Goal: Task Accomplishment & Management: Use online tool/utility

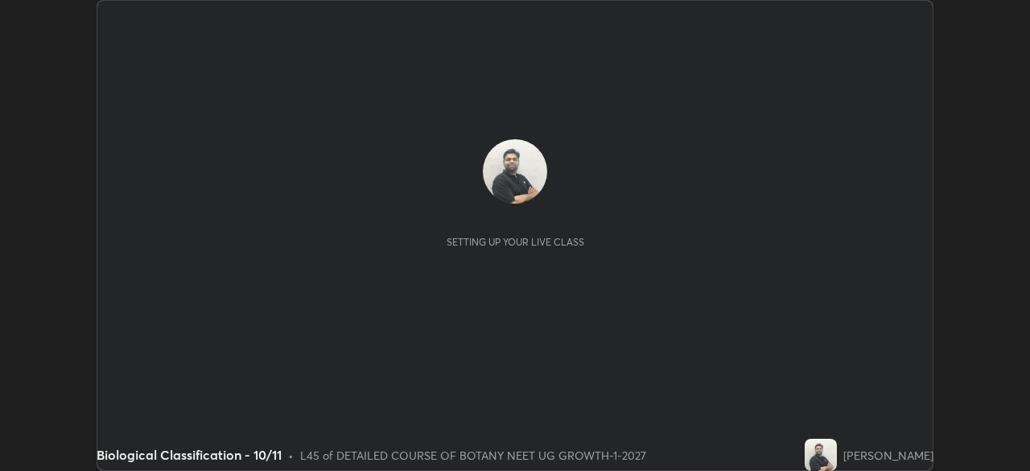
scroll to position [471, 1029]
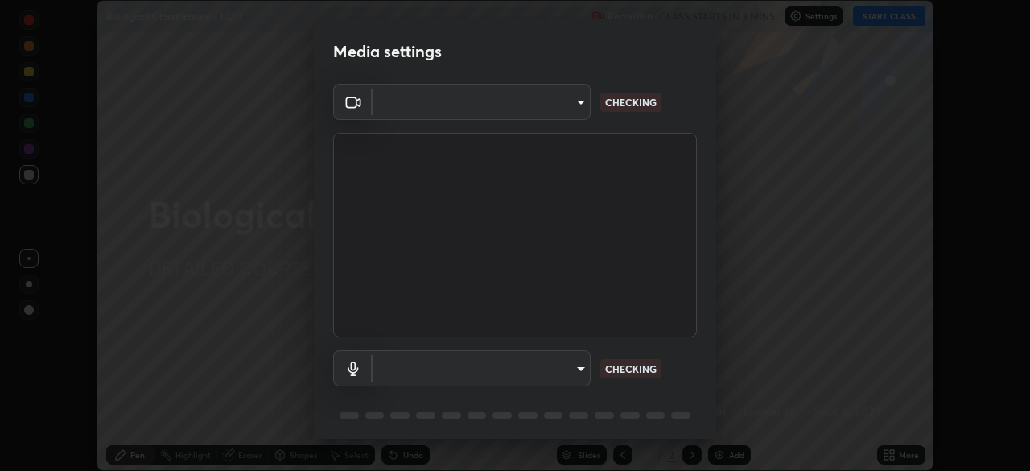
click at [537, 113] on body "Erase all Biological Classification - 10/11 Recording CLASS STARTS IN 3 MINS Se…" at bounding box center [515, 235] width 1030 height 471
click at [527, 101] on div at bounding box center [515, 235] width 1030 height 471
click at [500, 103] on body "Erase all Biological Classification - 10/11 Recording CLASS STARTS IN 3 MINS Se…" at bounding box center [515, 235] width 1030 height 471
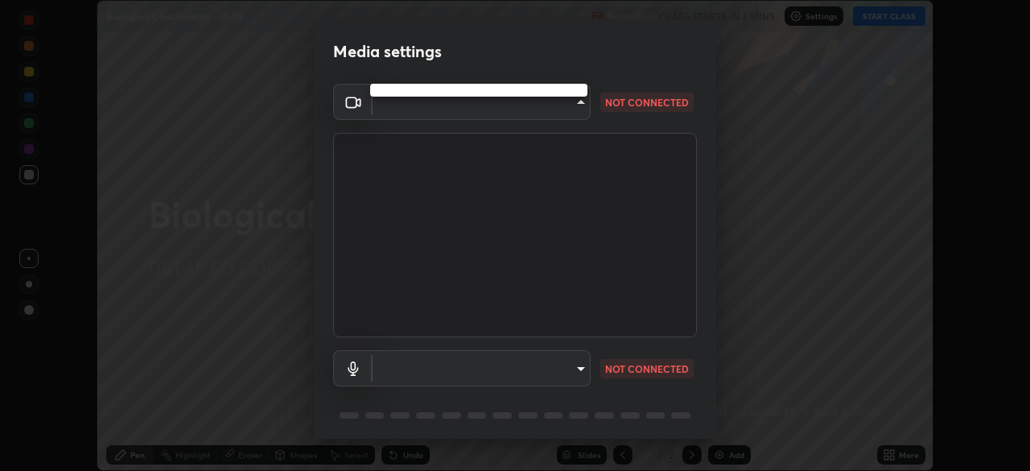
click at [481, 100] on div at bounding box center [515, 235] width 1030 height 471
click at [539, 105] on body "Erase all Biological Classification - 10/11 Recording CLASS STARTS IN 3 MINS Se…" at bounding box center [515, 235] width 1030 height 471
click at [513, 103] on div at bounding box center [515, 235] width 1030 height 471
click at [545, 106] on body "Erase all Biological Classification - 10/11 Recording CLASS STARTS IN 3 MINS Se…" at bounding box center [515, 235] width 1030 height 471
click at [538, 102] on div at bounding box center [515, 235] width 1030 height 471
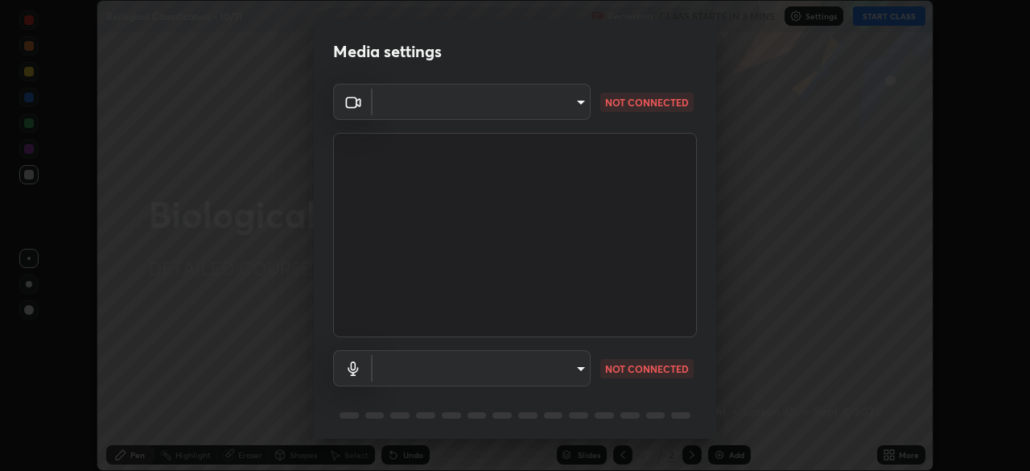
click at [562, 108] on body "Erase all Biological Classification - 10/11 Recording CLASS STARTS IN 3 MINS Se…" at bounding box center [515, 235] width 1030 height 471
click at [553, 105] on div at bounding box center [515, 235] width 1030 height 471
click at [562, 111] on body "Erase all Biological Classification - 10/11 Recording CLASS STARTS IN 3 MINS Se…" at bounding box center [515, 235] width 1030 height 471
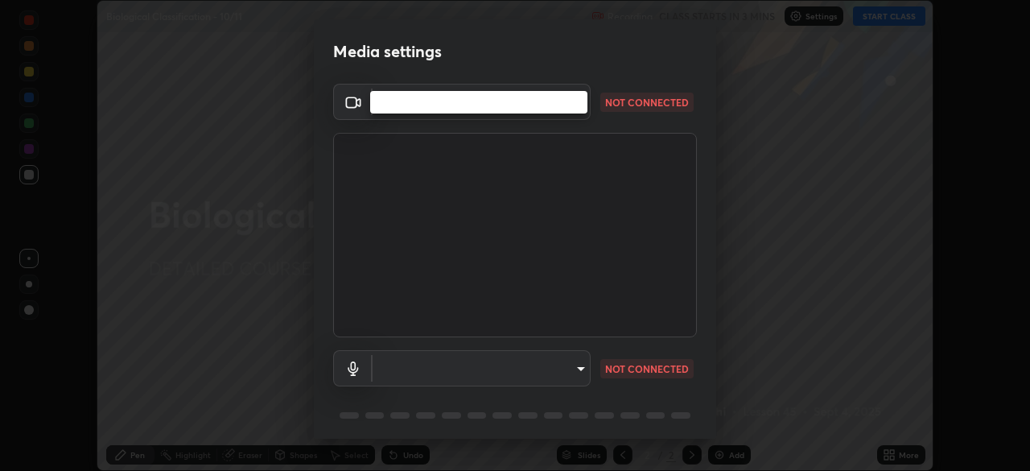
click at [546, 105] on li at bounding box center [478, 102] width 217 height 10
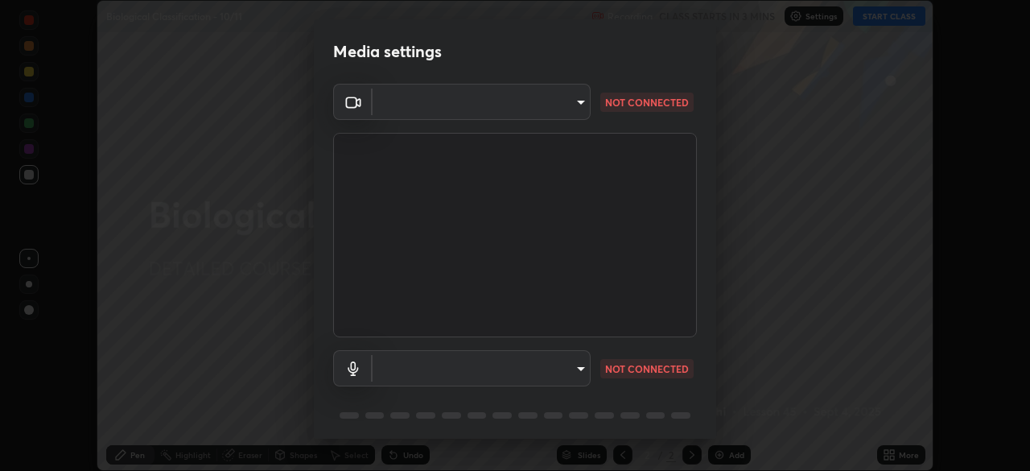
click at [554, 114] on body "Erase all Biological Classification - 10/11 Recording CLASS STARTS IN 3 MINS Se…" at bounding box center [515, 235] width 1030 height 471
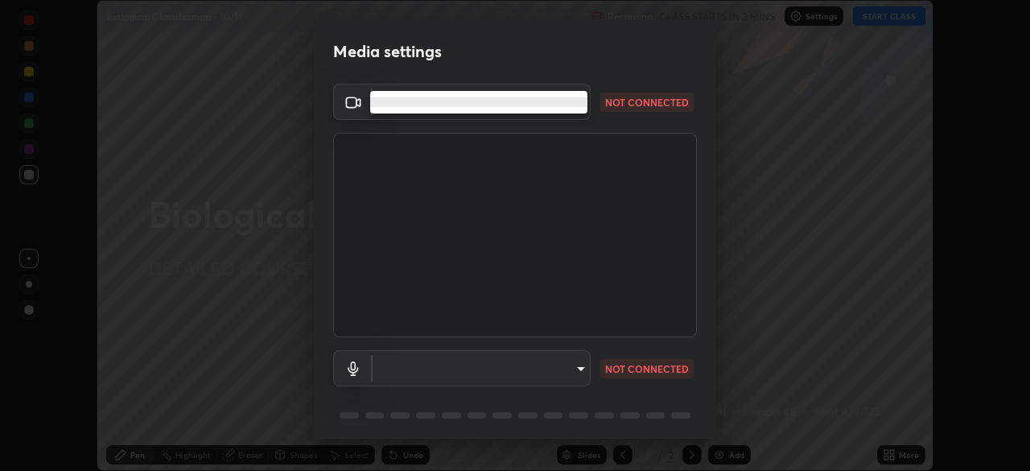
click at [544, 104] on li at bounding box center [478, 102] width 217 height 10
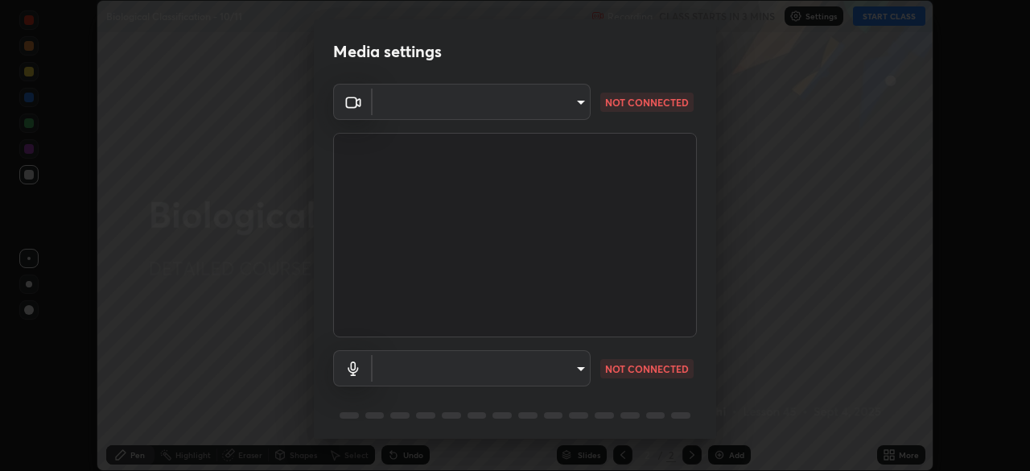
click at [536, 102] on body "Erase all Biological Classification - 10/11 Recording CLASS STARTS IN 3 MINS Se…" at bounding box center [515, 235] width 1030 height 471
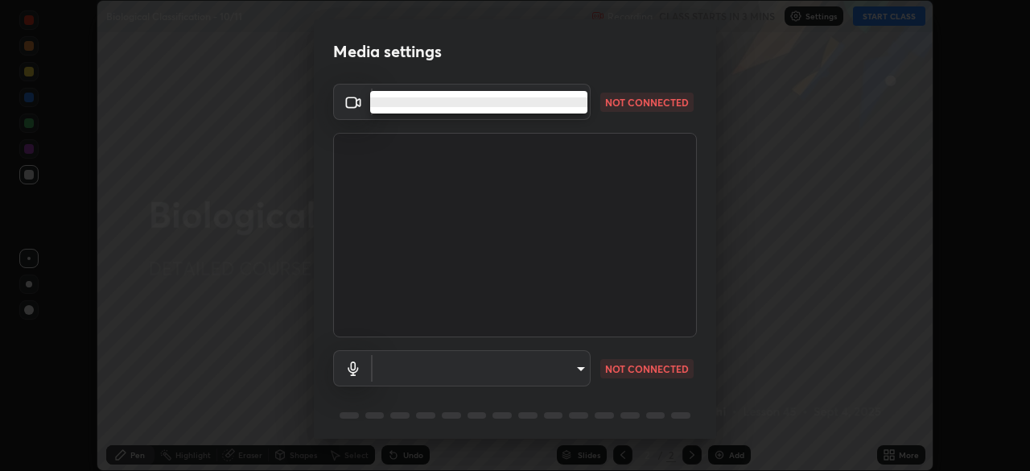
click at [523, 107] on ul at bounding box center [478, 102] width 217 height 23
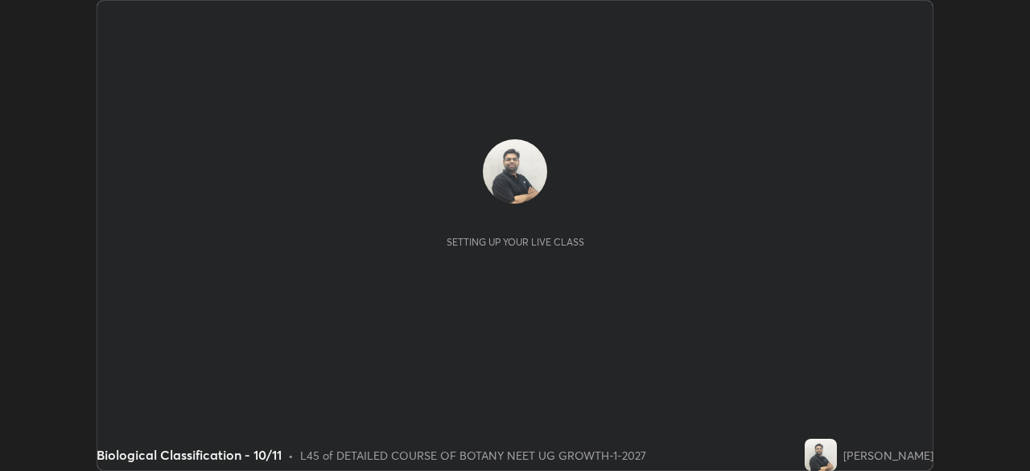
scroll to position [471, 1029]
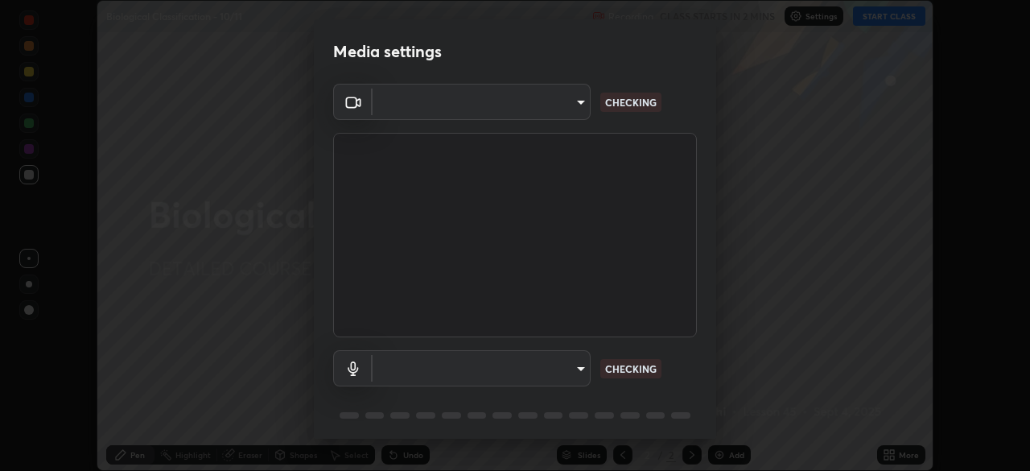
click at [556, 109] on body "Erase all Biological Classification - 10/11 Recording CLASS STARTS IN 2 MINS Se…" at bounding box center [515, 235] width 1030 height 471
click at [546, 107] on div at bounding box center [515, 235] width 1030 height 471
type input "2bdc10f6ae9c4406f20c9fb49b8a8626d284a2025e191e6973dfb57aa05e85fd"
click at [531, 107] on body "Erase all Biological Classification - 10/11 Recording CLASS STARTS IN 2 MINS Se…" at bounding box center [515, 235] width 1030 height 471
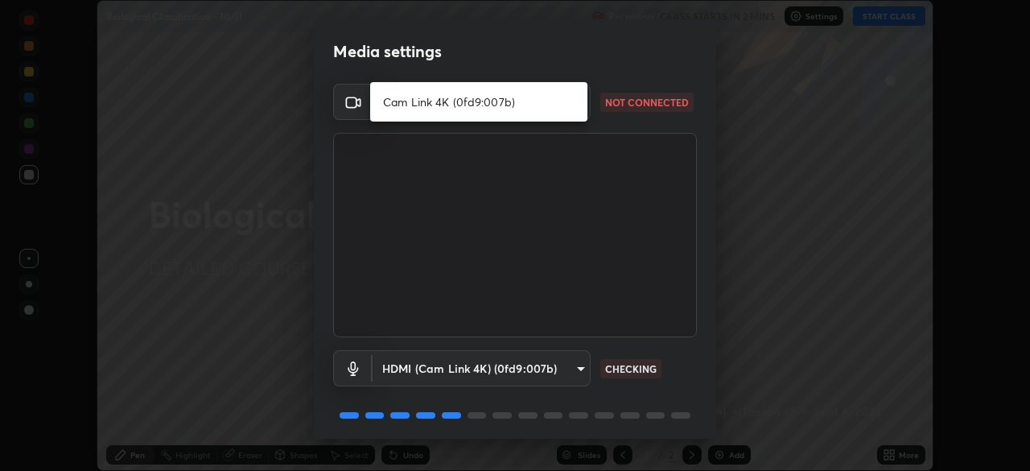
click at [534, 105] on li "Cam Link 4K (0fd9:007b)" at bounding box center [478, 102] width 217 height 27
type input "cd196dca7ee3473cd0bbb3bb2826c5ea68ab4168b05a595dea54bdb54e95643a"
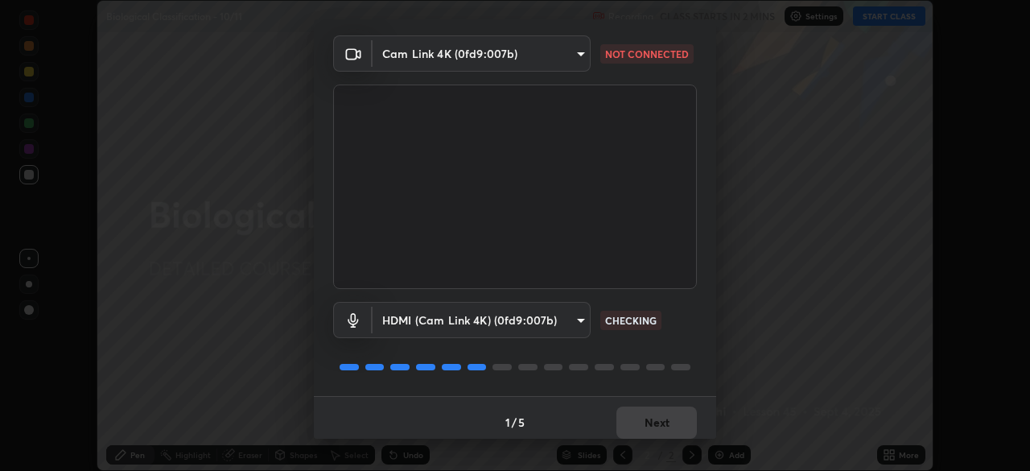
scroll to position [57, 0]
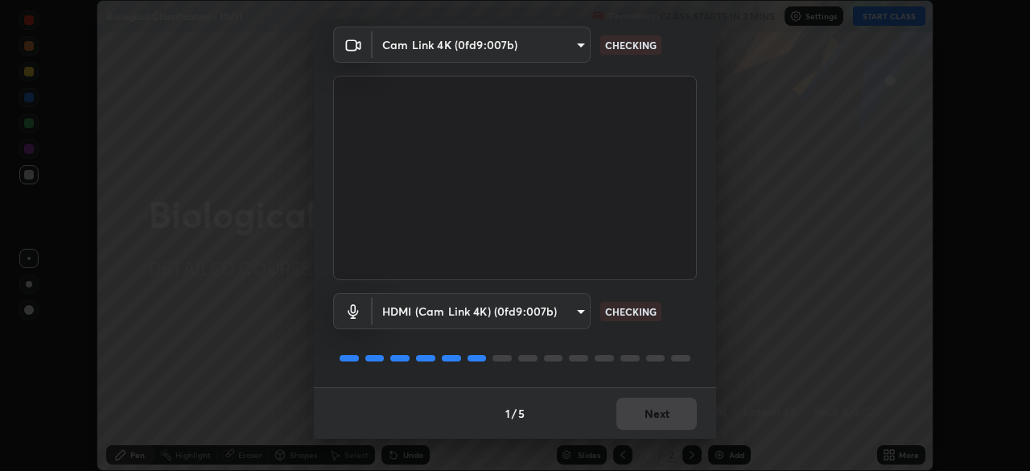
click at [525, 314] on body "Erase all Biological Classification - 10/11 Recording CLASS STARTS IN 2 MINS Se…" at bounding box center [515, 235] width 1030 height 471
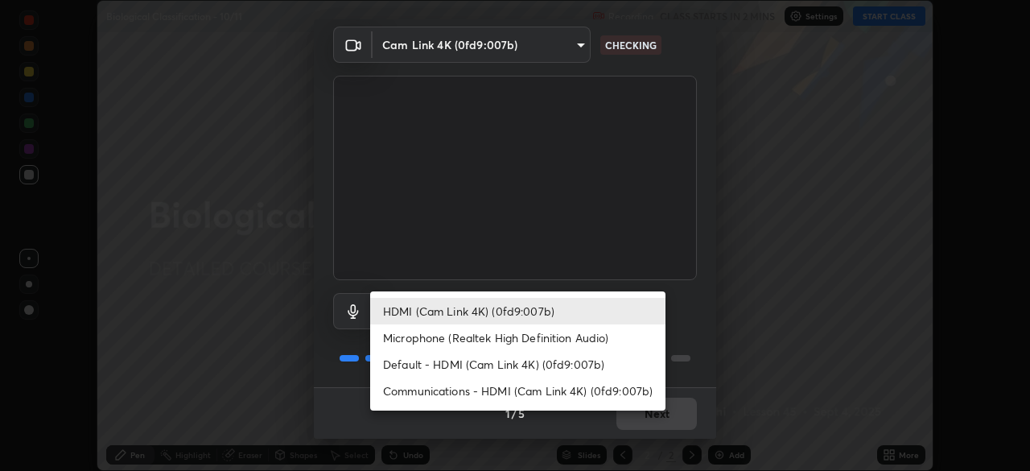
click at [483, 318] on li "HDMI (Cam Link 4K) (0fd9:007b)" at bounding box center [517, 311] width 295 height 27
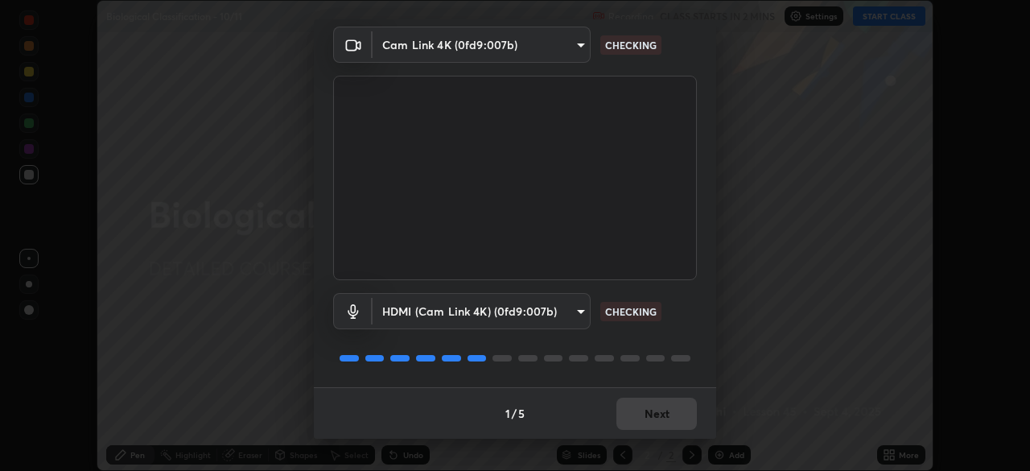
click at [528, 306] on body "Erase all Biological Classification - 10/11 Recording CLASS STARTS IN 2 MINS Se…" at bounding box center [515, 235] width 1030 height 471
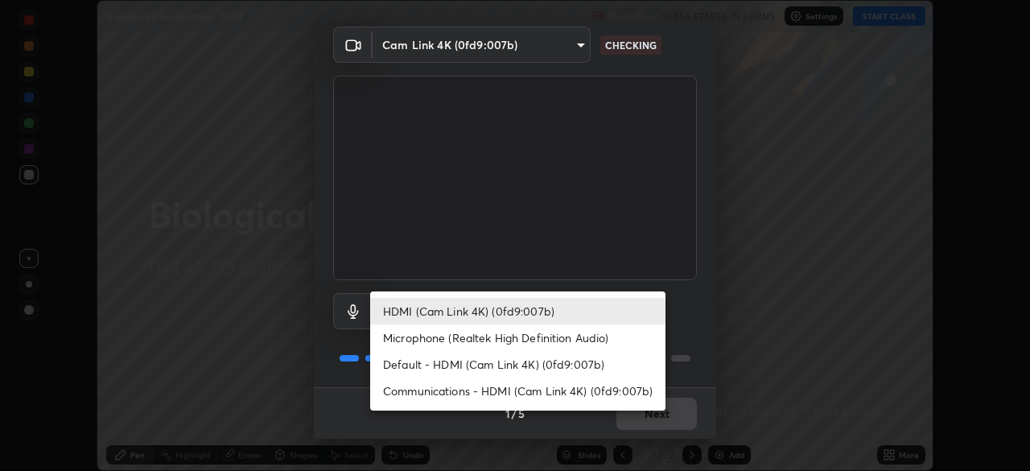
click at [487, 370] on li "Default - HDMI (Cam Link 4K) (0fd9:007b)" at bounding box center [517, 364] width 295 height 27
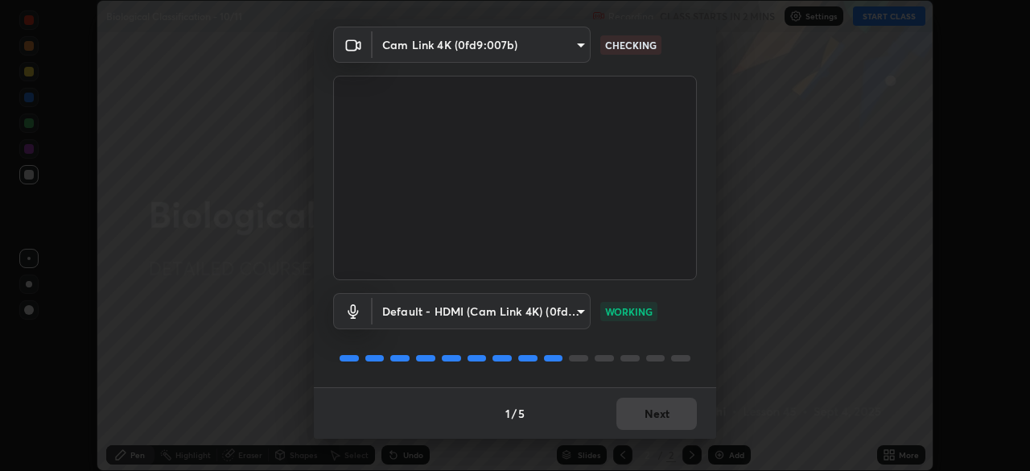
click at [498, 321] on body "Erase all Biological Classification - 10/11 Recording CLASS STARTS IN 2 MINS Se…" at bounding box center [515, 235] width 1030 height 471
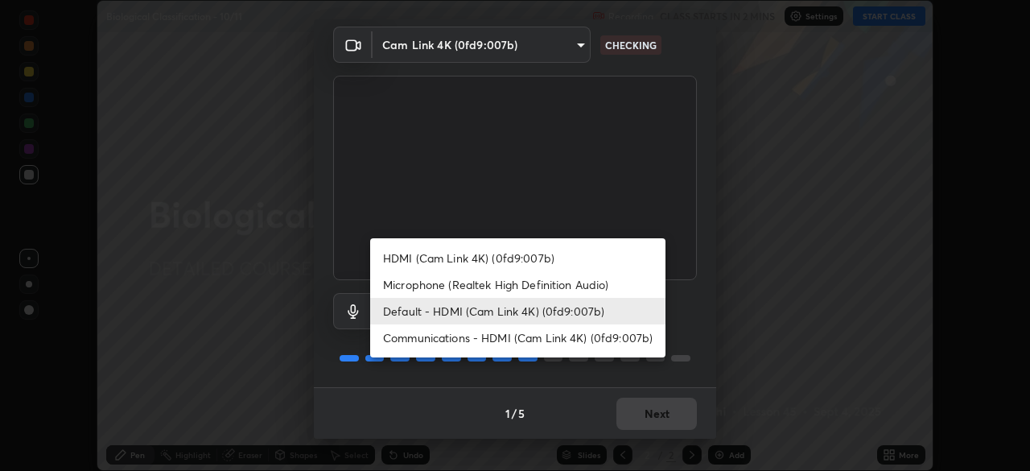
click at [491, 264] on li "HDMI (Cam Link 4K) (0fd9:007b)" at bounding box center [517, 258] width 295 height 27
type input "2bdc10f6ae9c4406f20c9fb49b8a8626d284a2025e191e6973dfb57aa05e85fd"
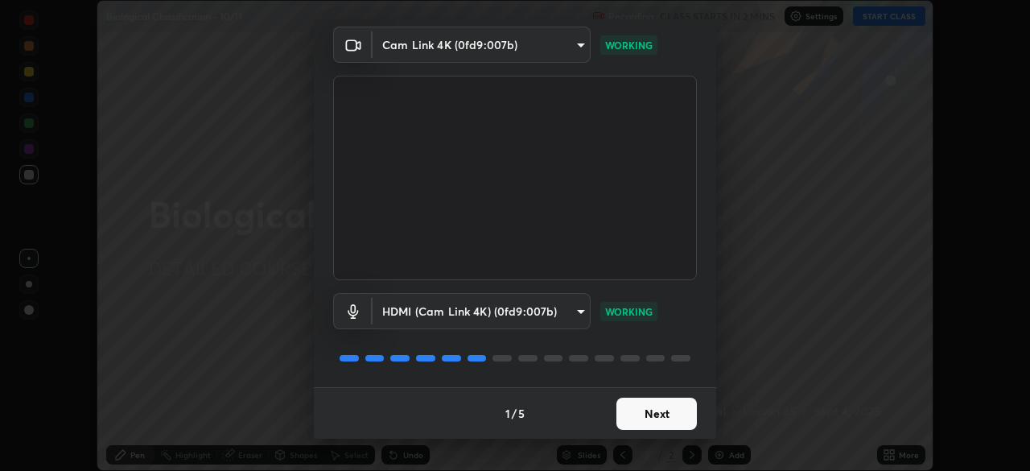
click at [655, 410] on button "Next" at bounding box center [656, 413] width 80 height 32
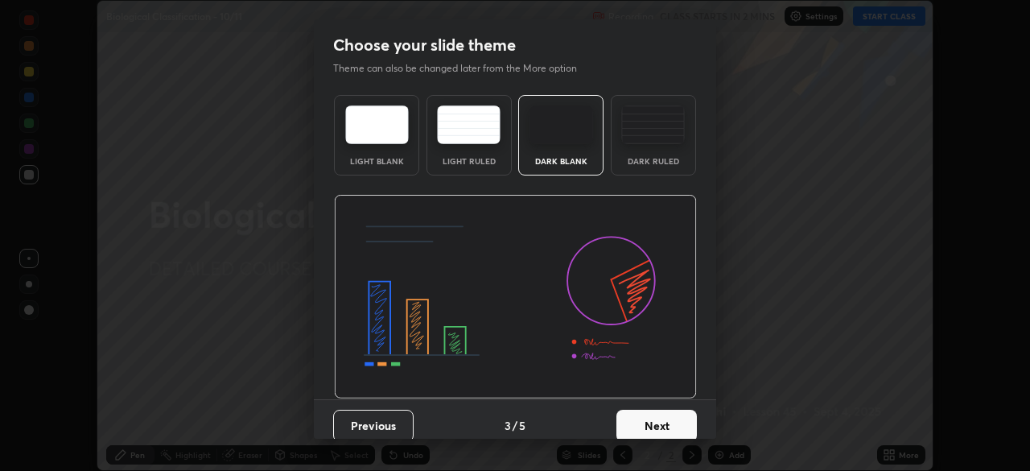
click at [689, 416] on button "Next" at bounding box center [656, 426] width 80 height 32
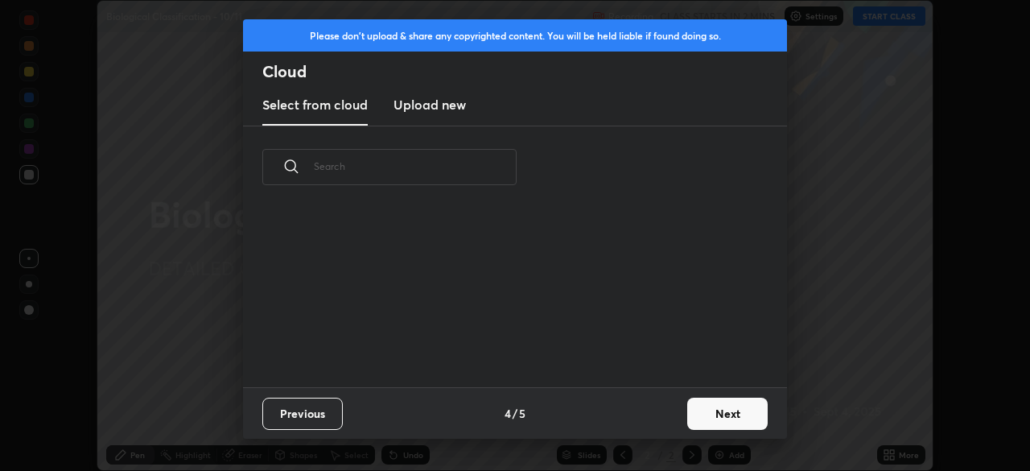
click at [697, 422] on button "Next" at bounding box center [727, 413] width 80 height 32
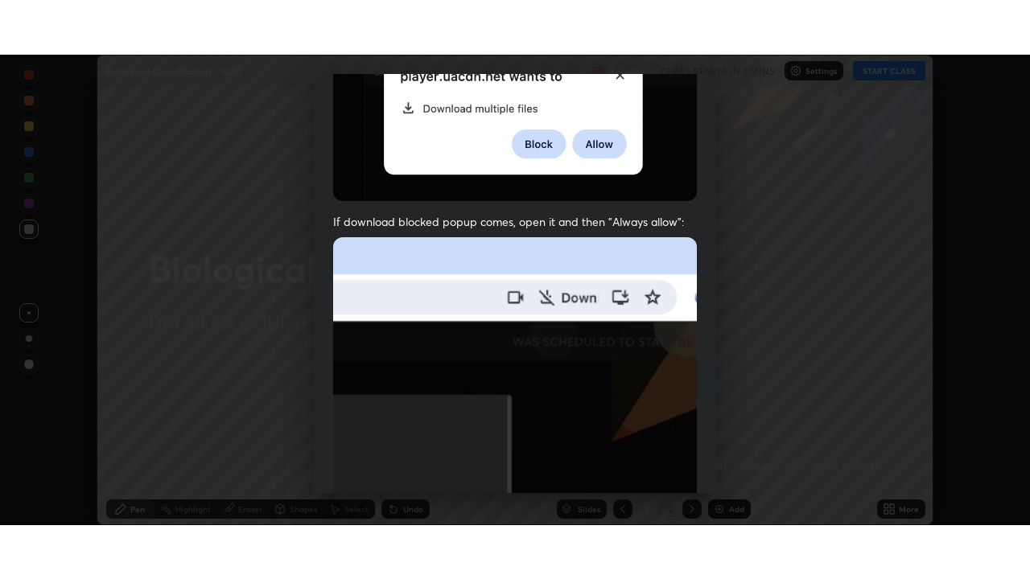
scroll to position [385, 0]
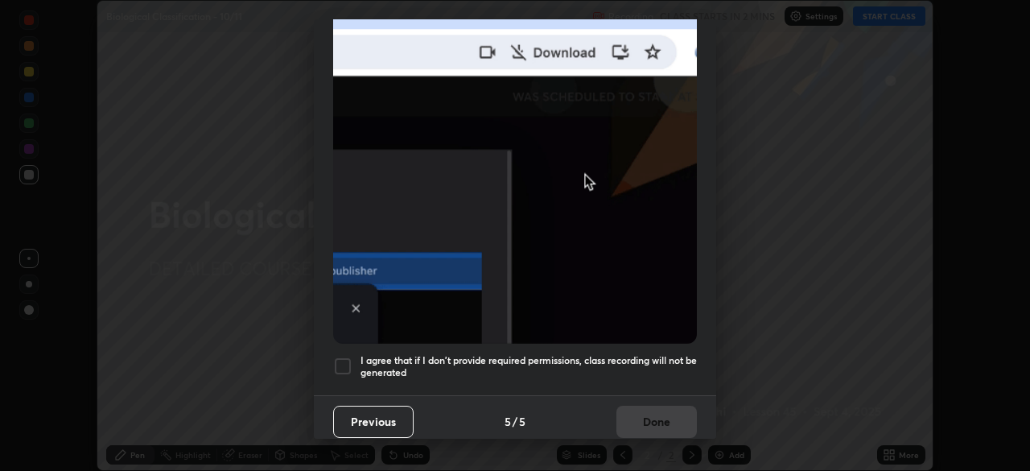
click at [351, 359] on div at bounding box center [342, 365] width 19 height 19
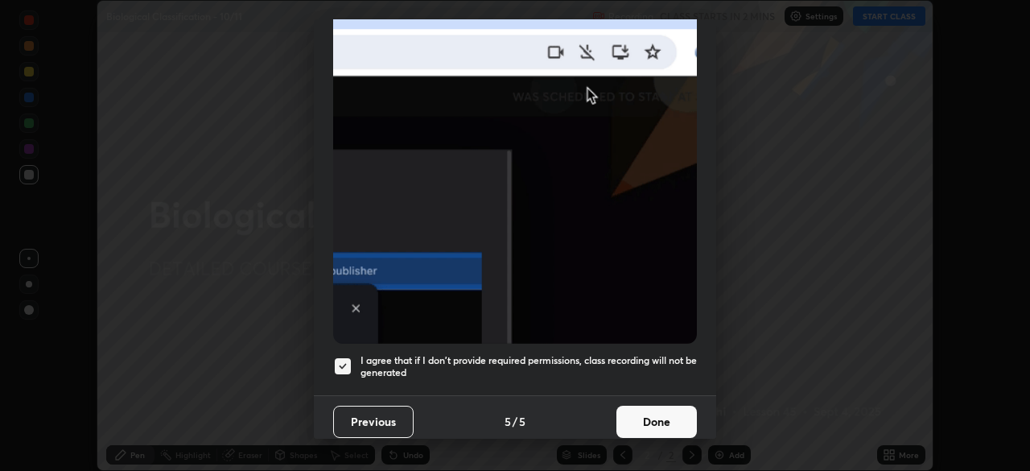
click at [638, 412] on button "Done" at bounding box center [656, 422] width 80 height 32
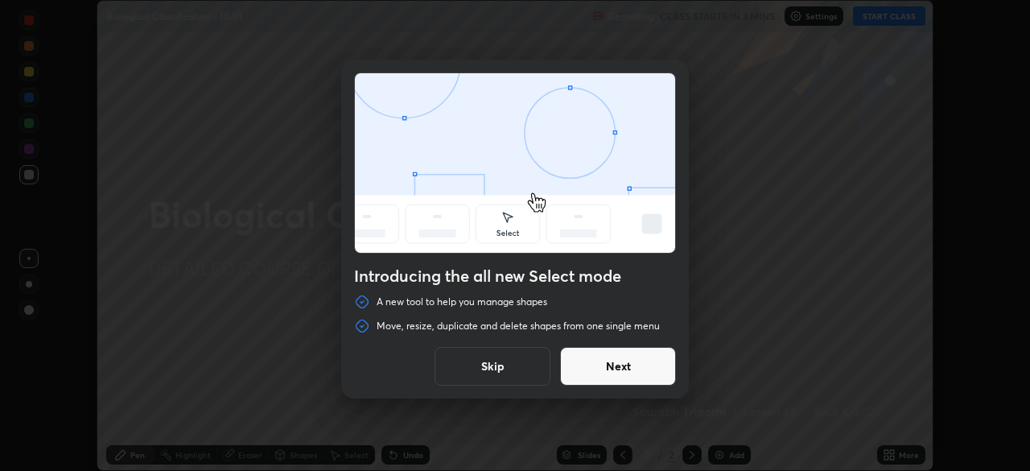
click at [512, 364] on button "Skip" at bounding box center [492, 366] width 116 height 39
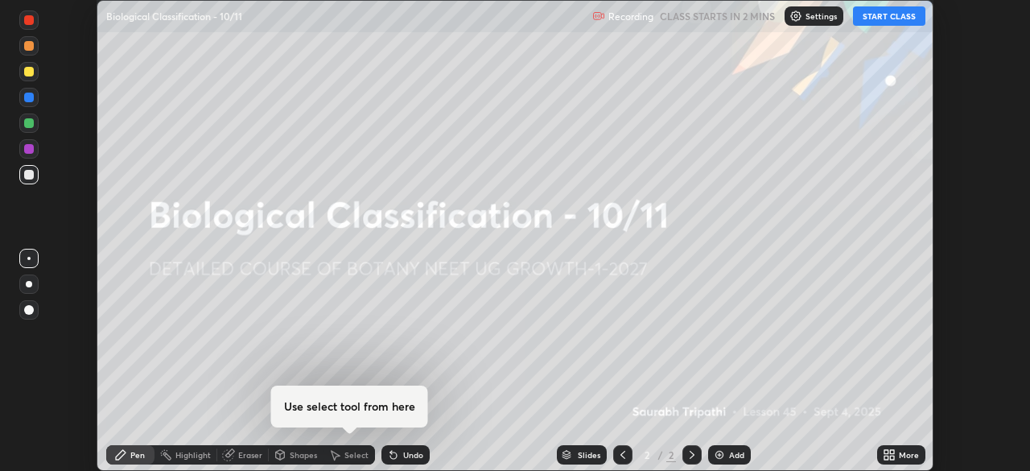
click at [889, 459] on icon at bounding box center [889, 454] width 13 height 13
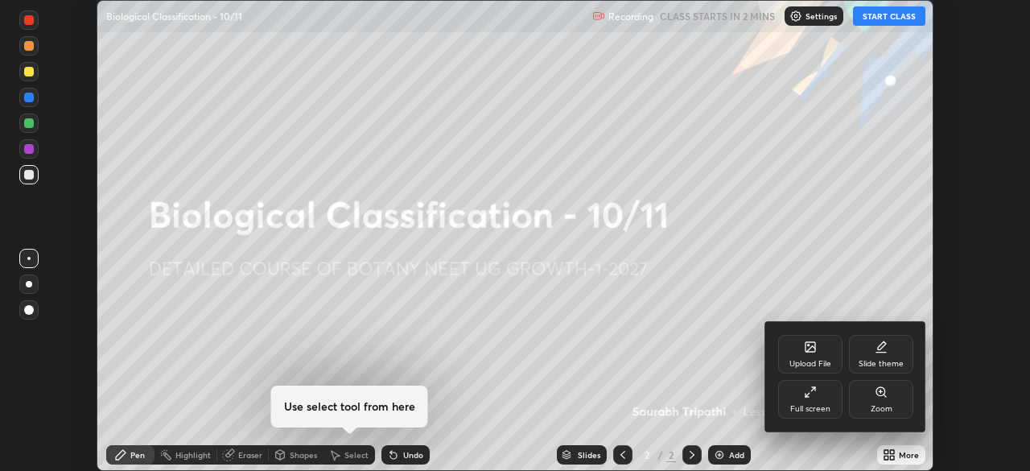
click at [812, 405] on div "Full screen" at bounding box center [810, 409] width 40 height 8
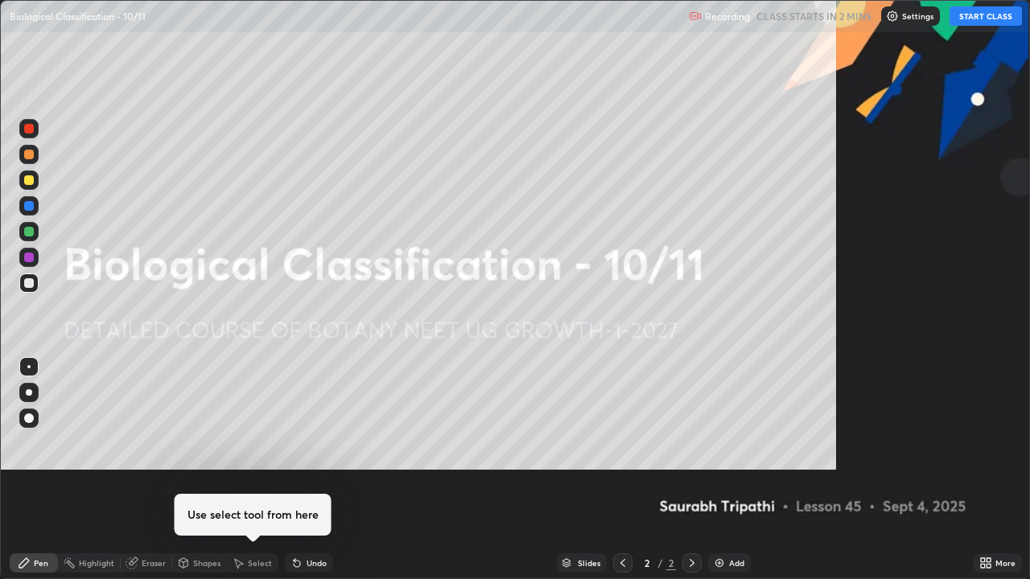
scroll to position [579, 1030]
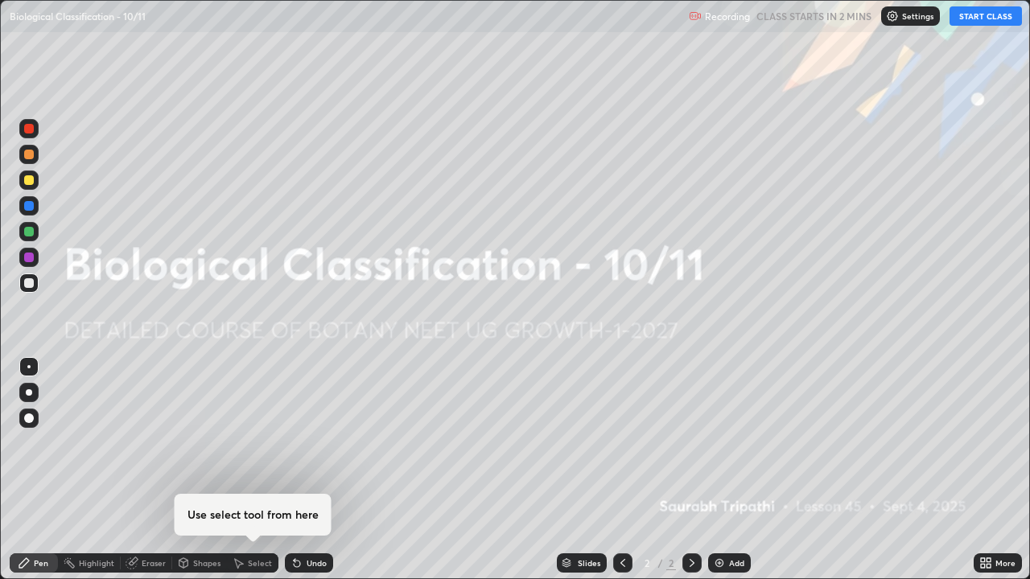
click at [896, 17] on img at bounding box center [892, 16] width 13 height 13
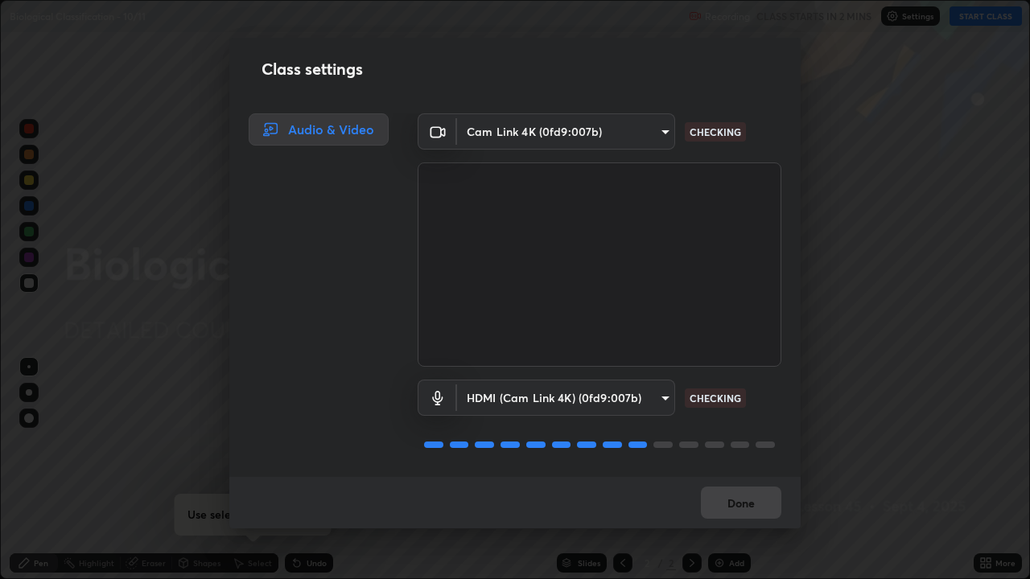
scroll to position [2, 0]
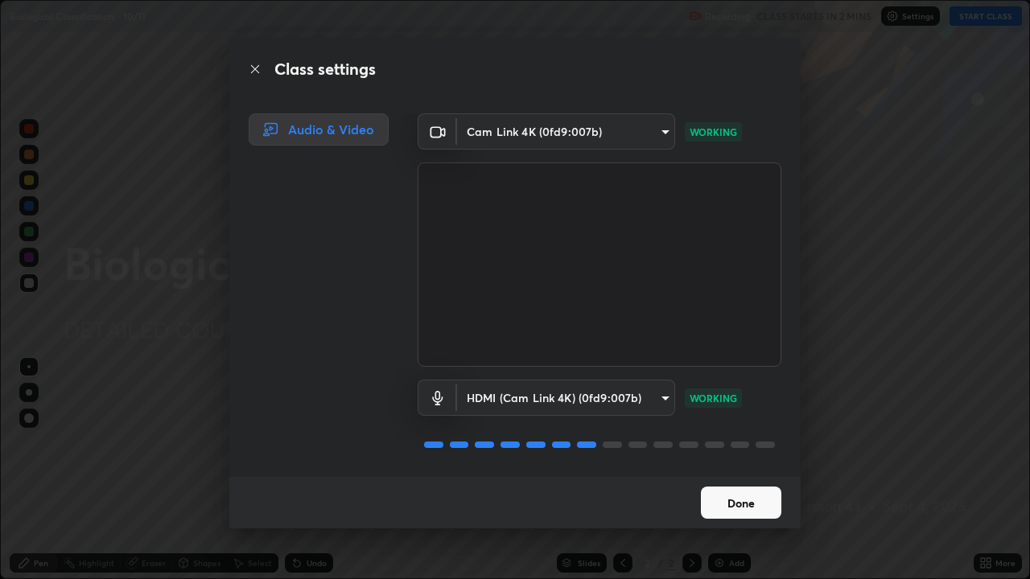
click at [736, 470] on button "Done" at bounding box center [741, 503] width 80 height 32
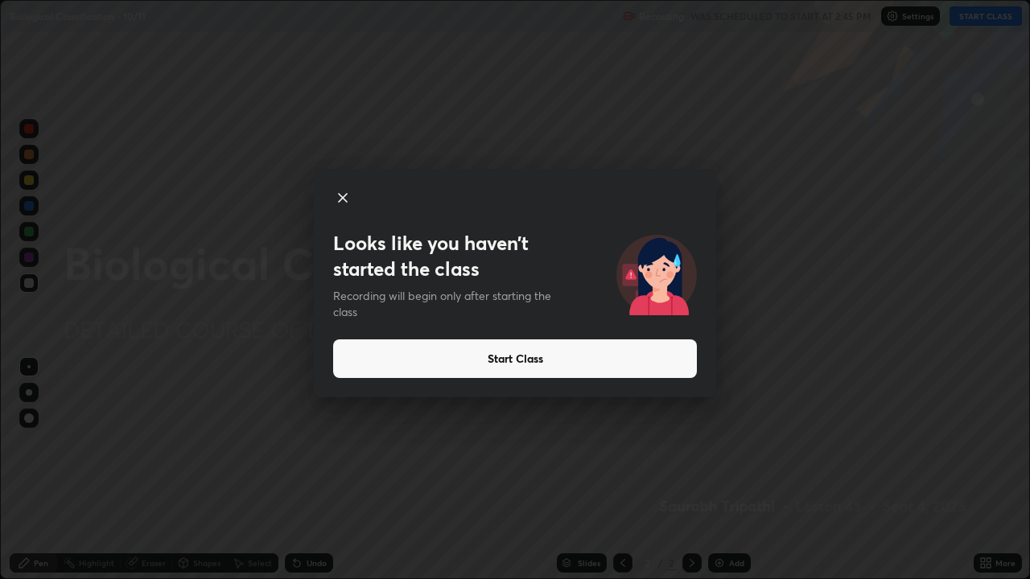
click at [486, 359] on button "Start Class" at bounding box center [515, 359] width 364 height 39
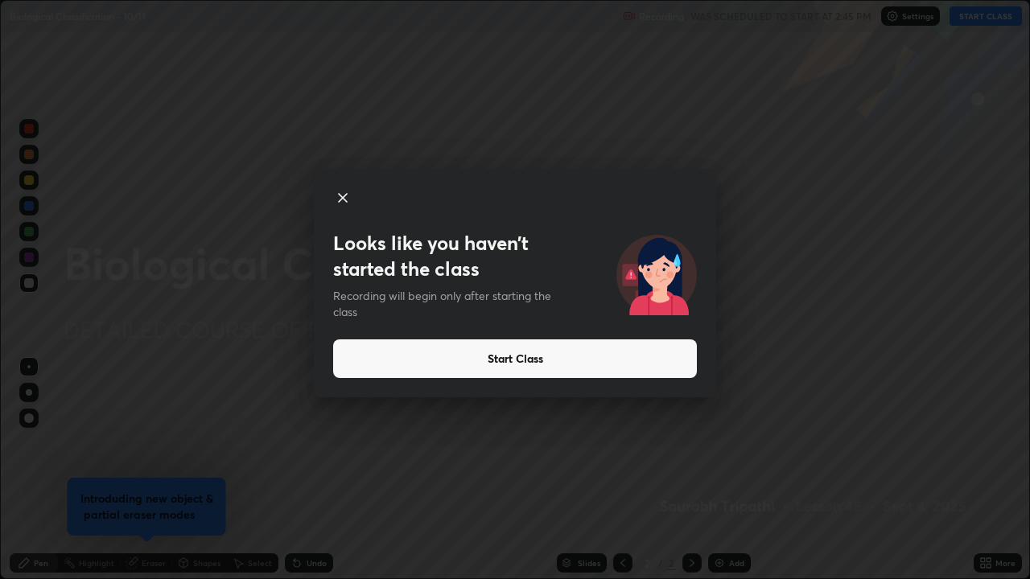
click at [585, 356] on button "Start Class" at bounding box center [515, 359] width 364 height 39
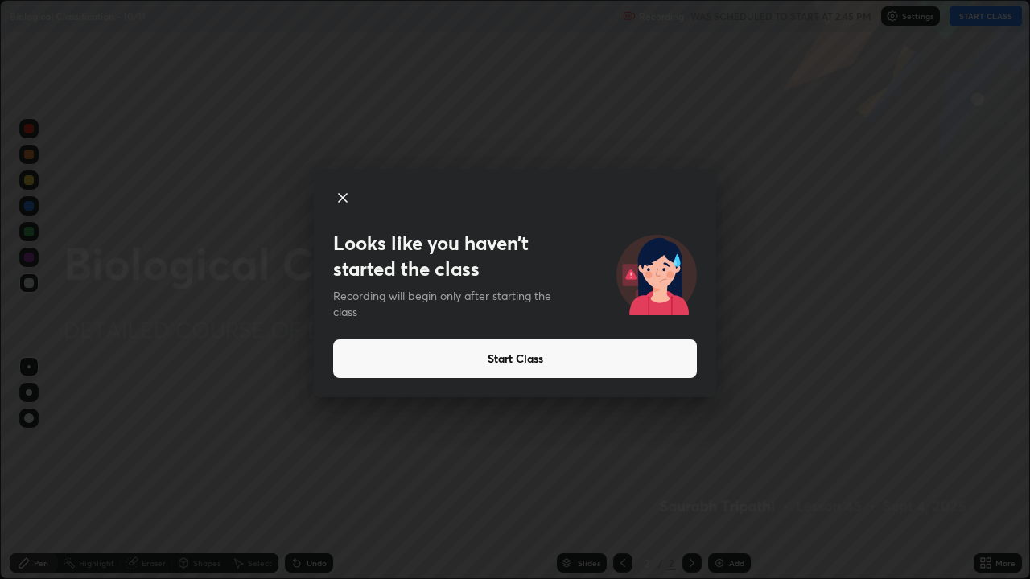
click at [629, 352] on button "Start Class" at bounding box center [515, 359] width 364 height 39
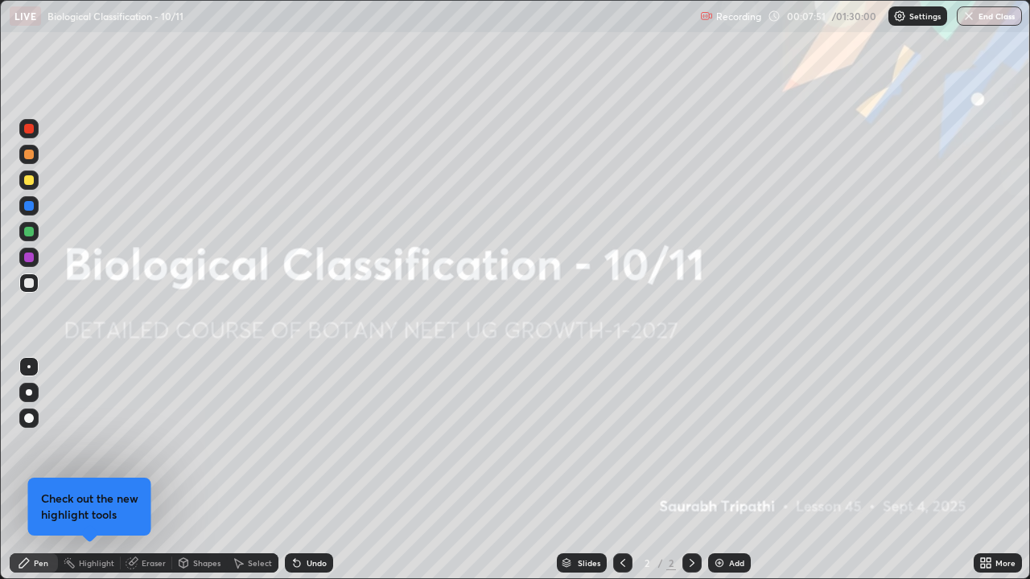
click at [996, 470] on div "More" at bounding box center [1005, 563] width 20 height 8
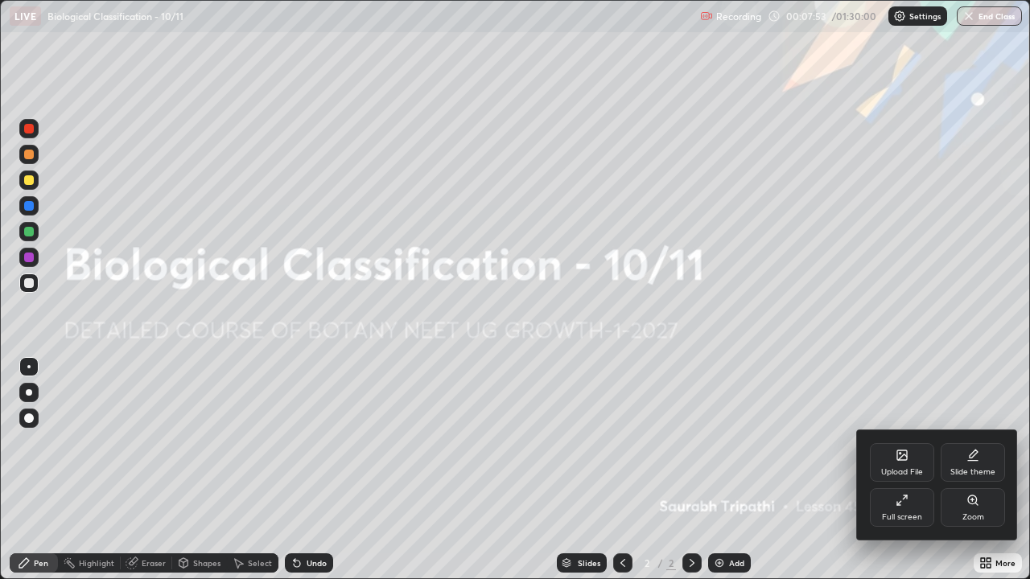
click at [913, 468] on div "Upload File" at bounding box center [902, 472] width 42 height 8
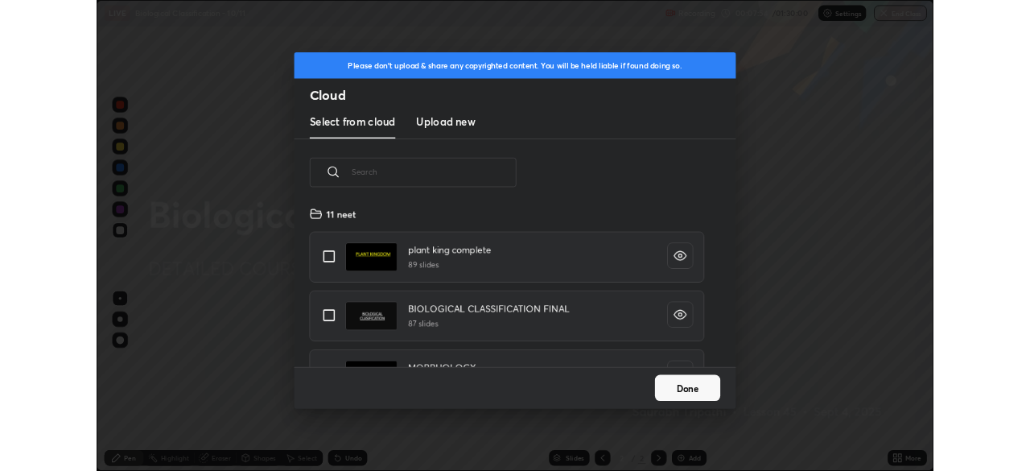
scroll to position [198, 517]
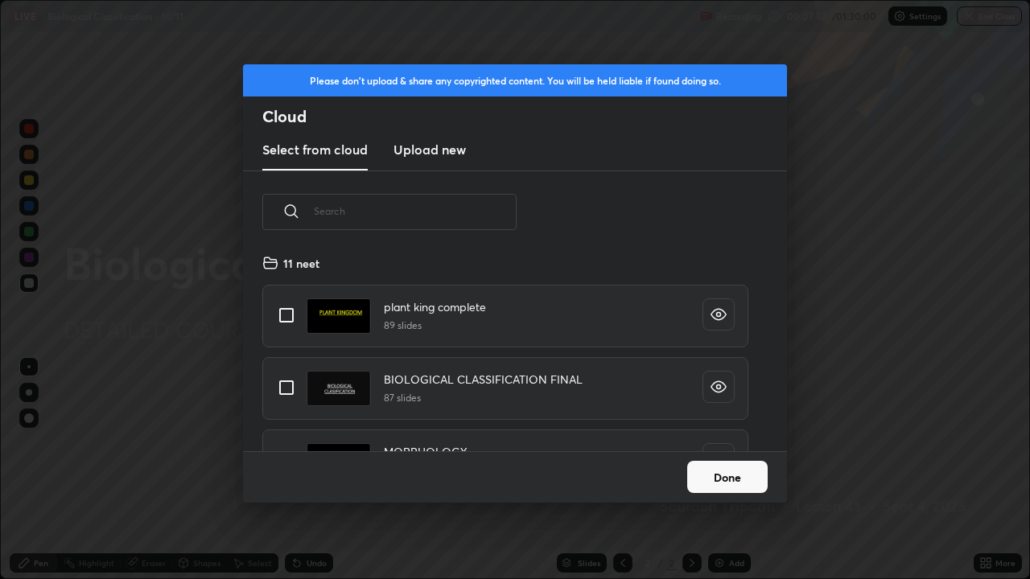
click at [290, 311] on input "grid" at bounding box center [287, 316] width 34 height 34
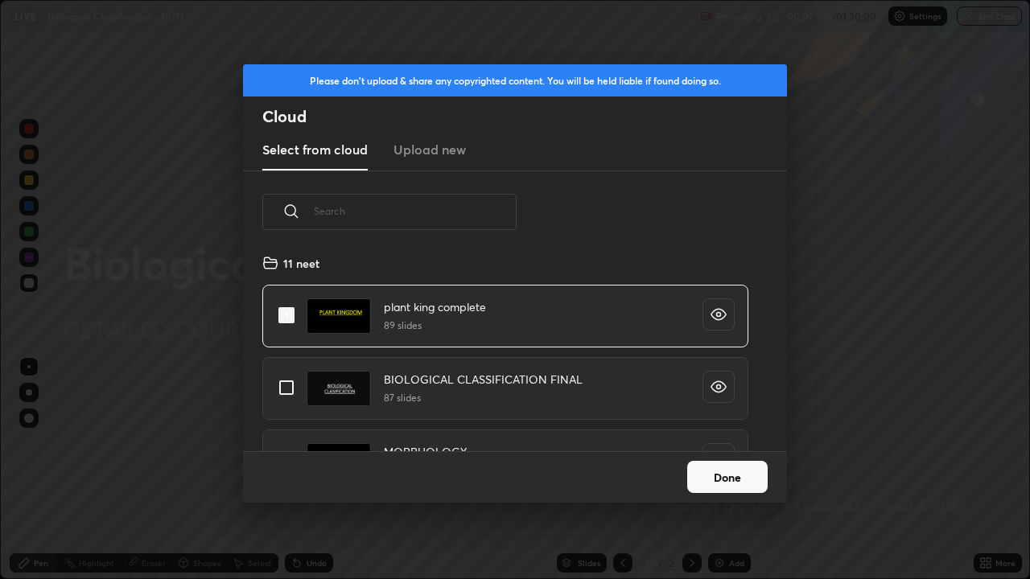
click at [287, 314] on input "grid" at bounding box center [287, 316] width 34 height 34
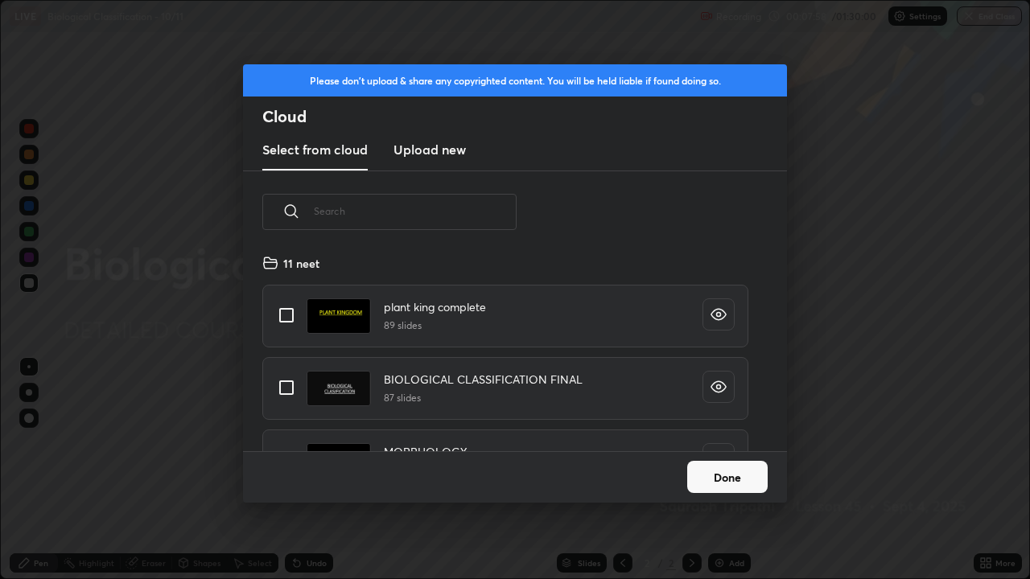
click at [291, 315] on input "grid" at bounding box center [287, 316] width 34 height 34
checkbox input "true"
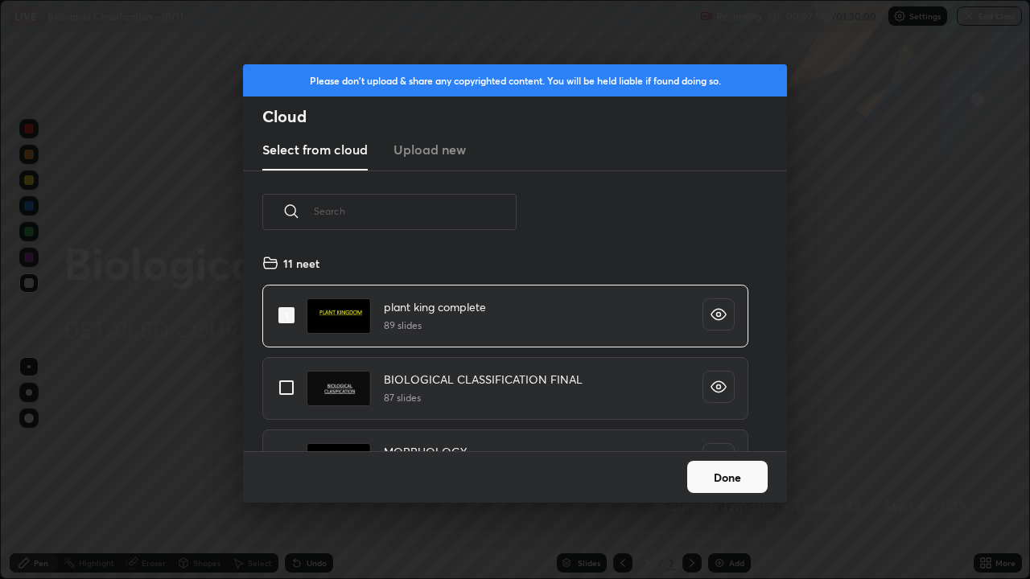
click at [713, 470] on button "Done" at bounding box center [727, 477] width 80 height 32
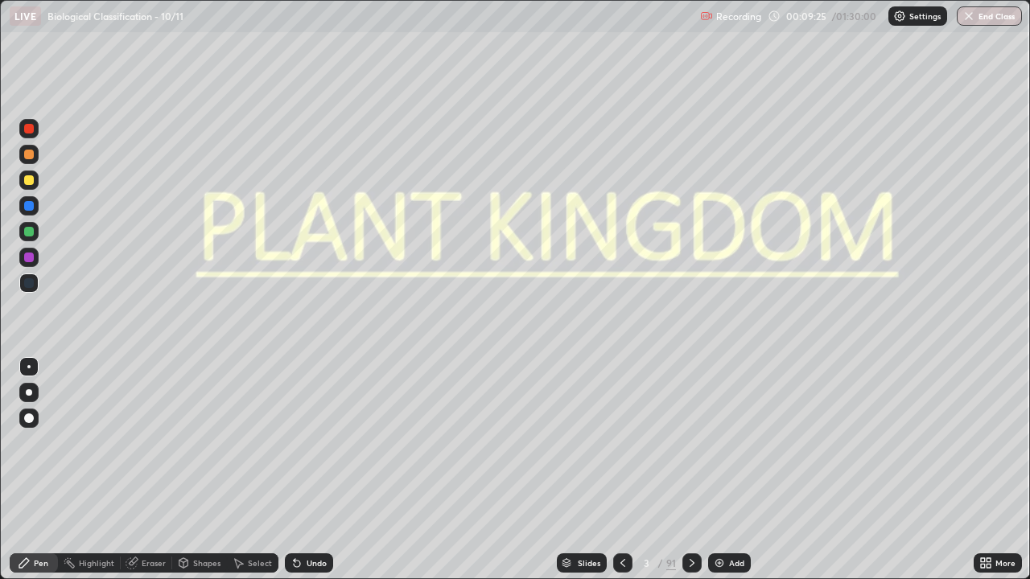
click at [690, 470] on icon at bounding box center [692, 563] width 5 height 8
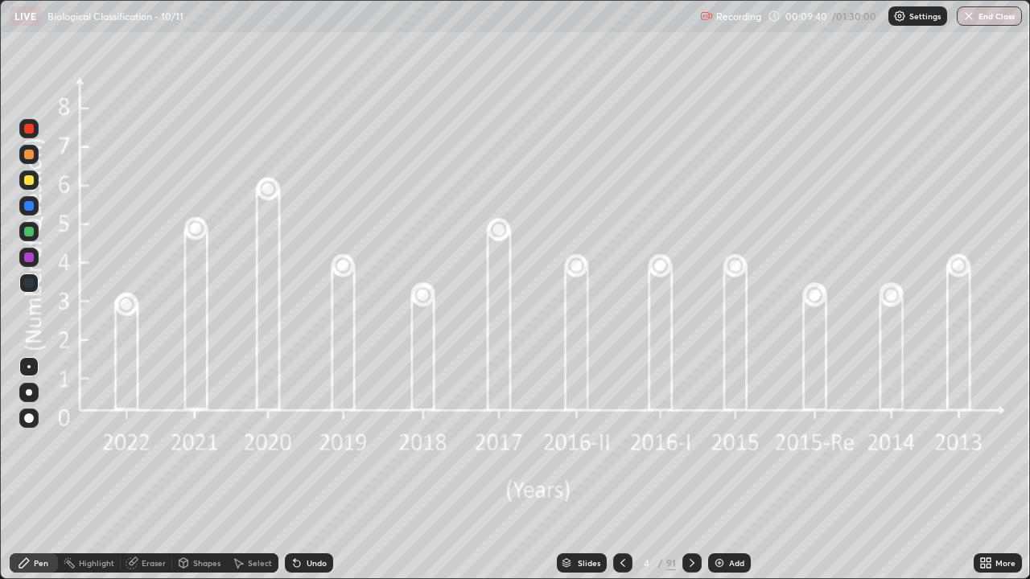
click at [32, 179] on div at bounding box center [29, 180] width 10 height 10
click at [735, 470] on div "Add" at bounding box center [736, 563] width 15 height 8
click at [35, 416] on div at bounding box center [28, 418] width 19 height 19
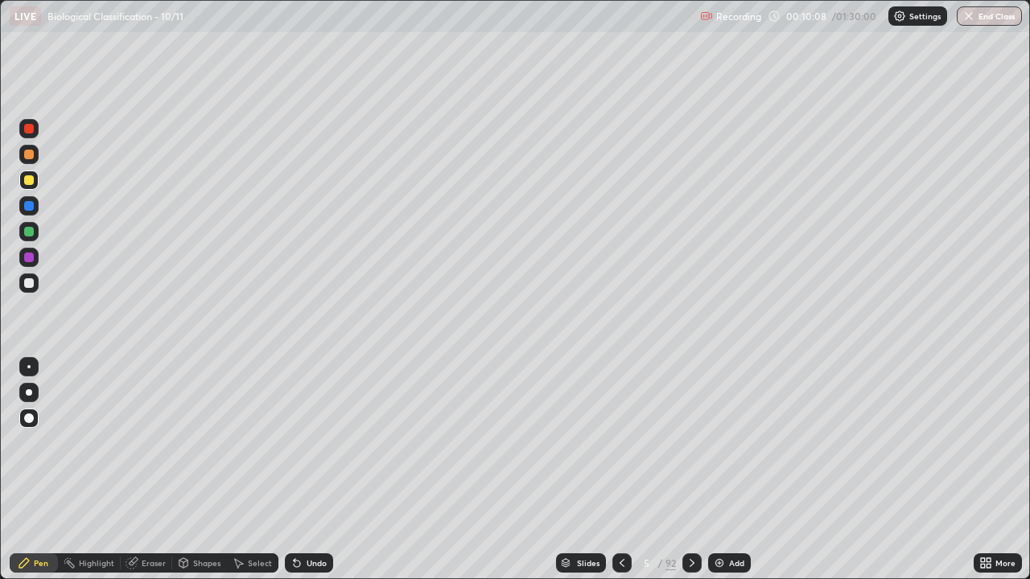
click at [27, 182] on div at bounding box center [29, 180] width 10 height 10
click at [30, 278] on div at bounding box center [29, 283] width 10 height 10
click at [690, 470] on icon at bounding box center [692, 563] width 13 height 13
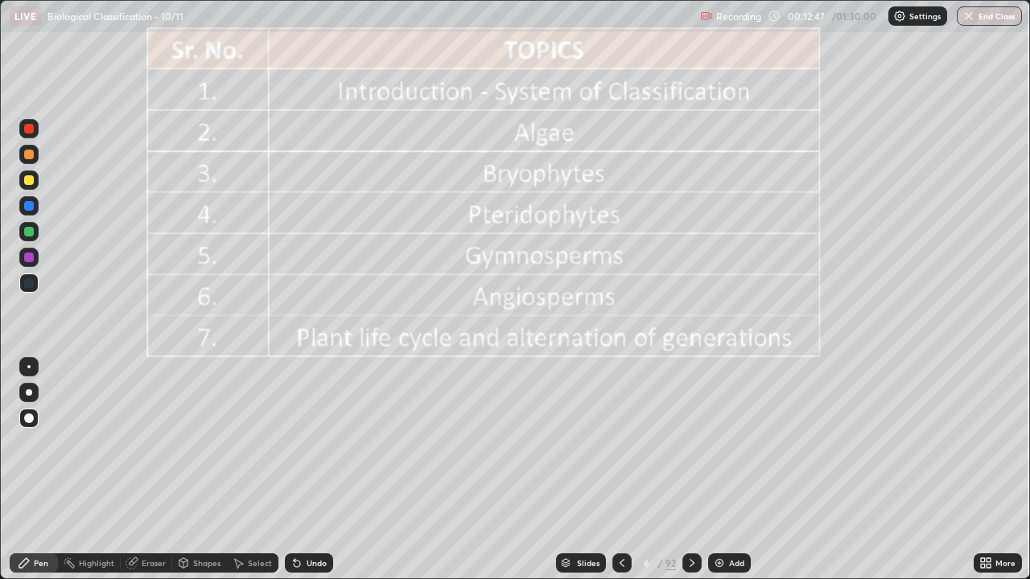
click at [30, 179] on div at bounding box center [29, 180] width 10 height 10
click at [691, 470] on icon at bounding box center [692, 563] width 13 height 13
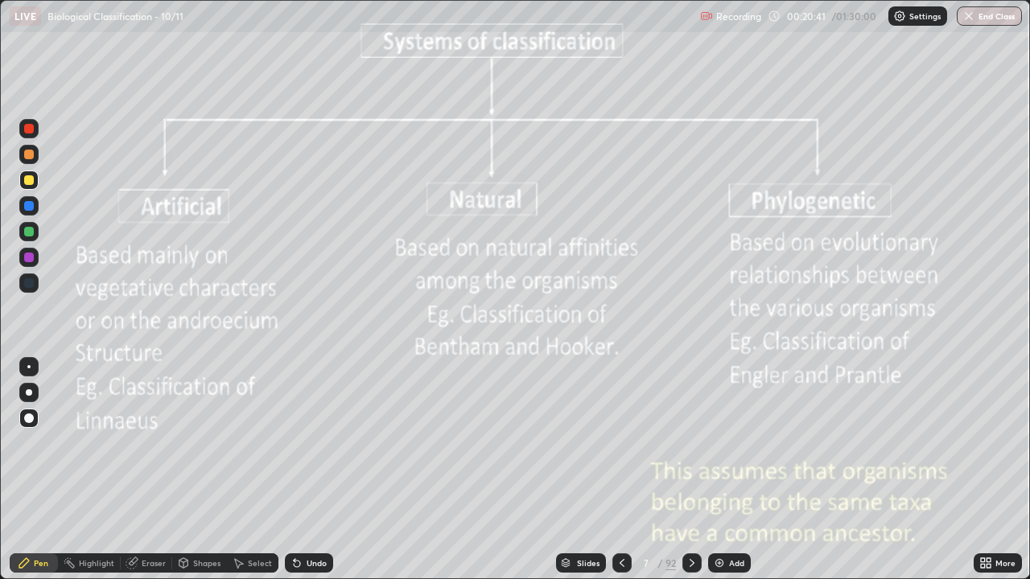
click at [742, 470] on div "Add" at bounding box center [729, 563] width 43 height 19
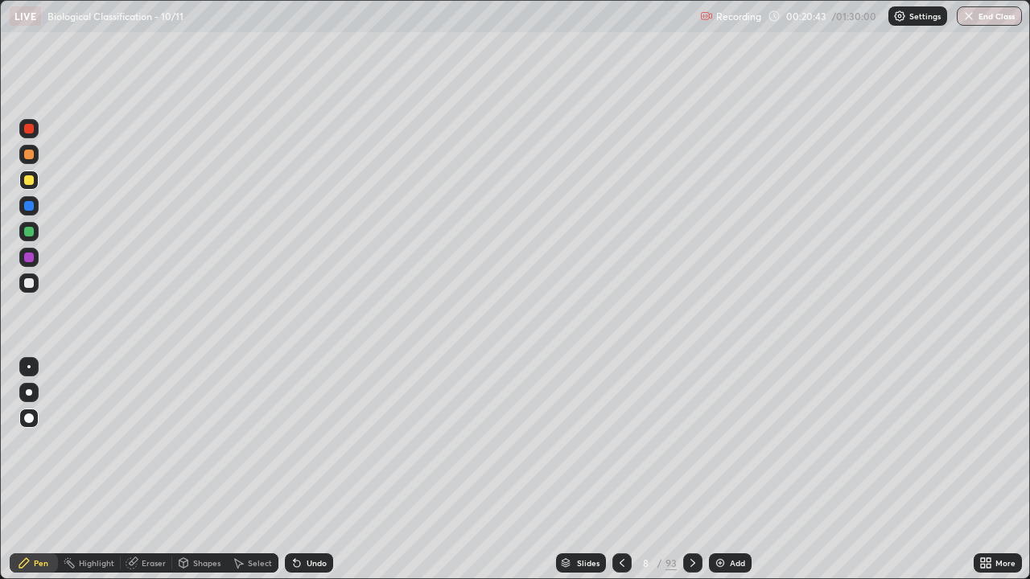
click at [37, 276] on div at bounding box center [28, 283] width 19 height 19
click at [31, 182] on div at bounding box center [29, 180] width 10 height 10
click at [45, 470] on div "Pen" at bounding box center [41, 563] width 14 height 8
click at [154, 470] on div "Eraser" at bounding box center [146, 563] width 51 height 19
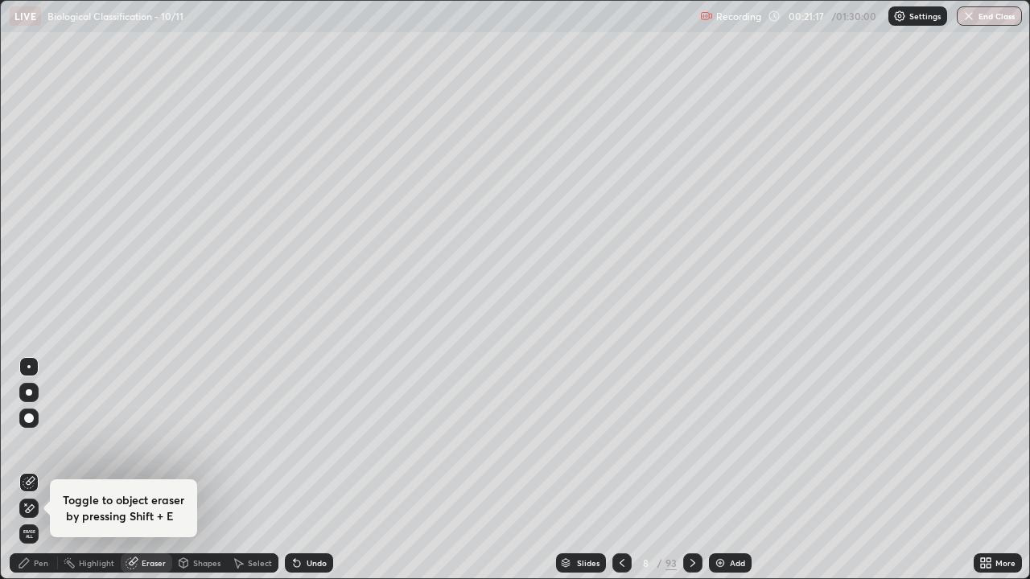
click at [34, 470] on icon at bounding box center [29, 482] width 13 height 13
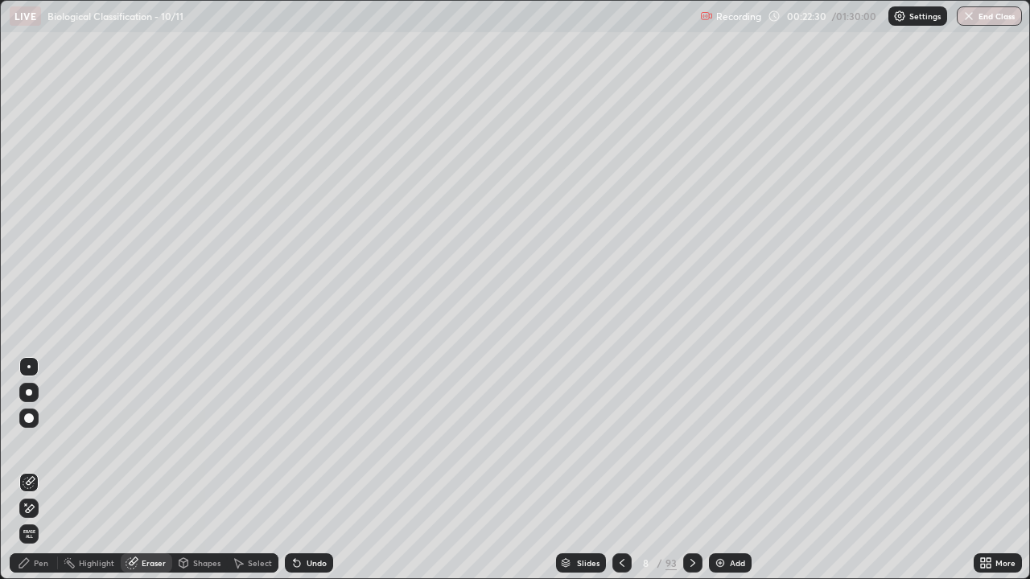
click at [43, 470] on div "Pen" at bounding box center [34, 563] width 48 height 19
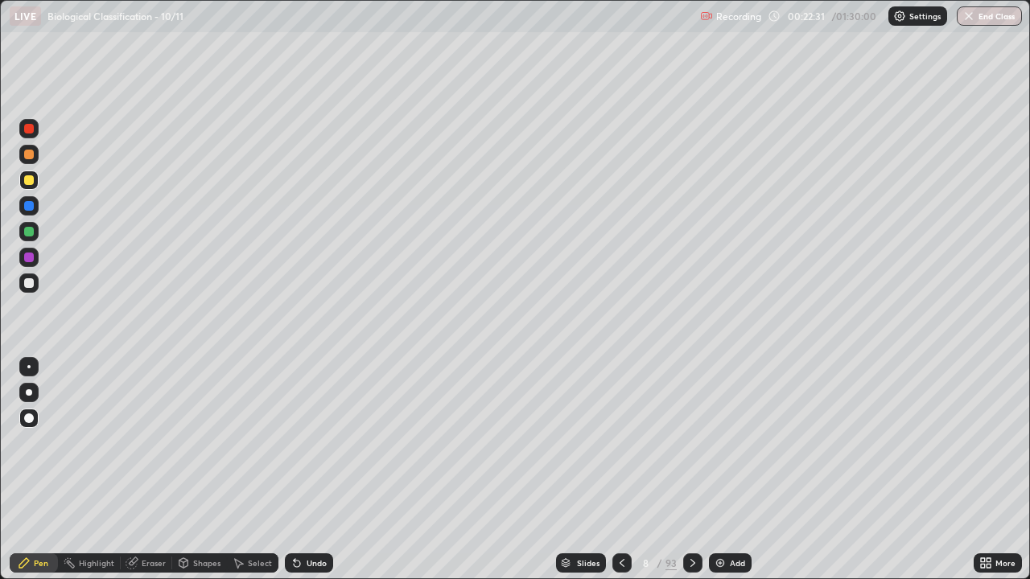
click at [31, 187] on div at bounding box center [28, 180] width 19 height 19
click at [618, 470] on icon at bounding box center [622, 563] width 13 height 13
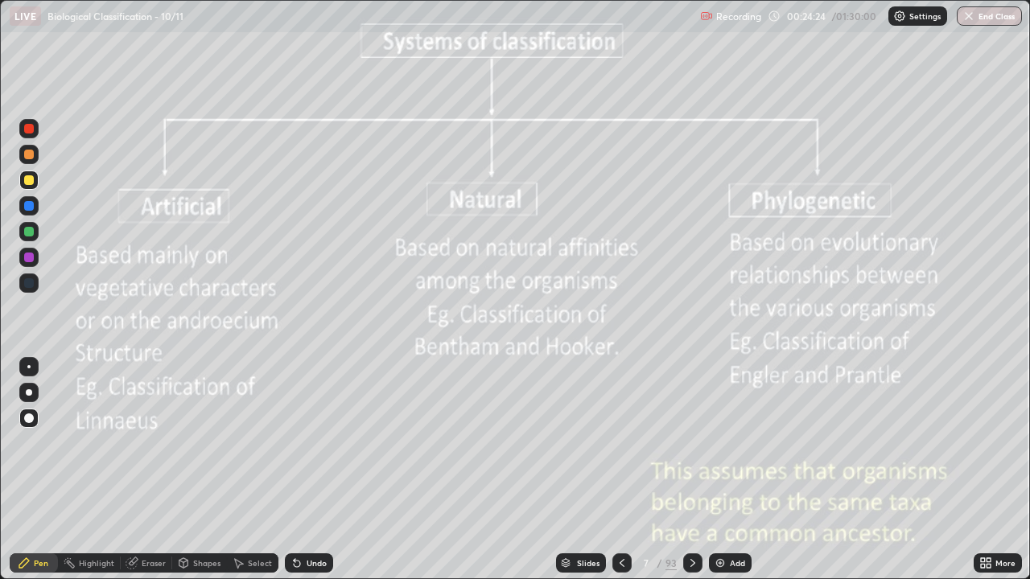
click at [690, 470] on icon at bounding box center [692, 563] width 13 height 13
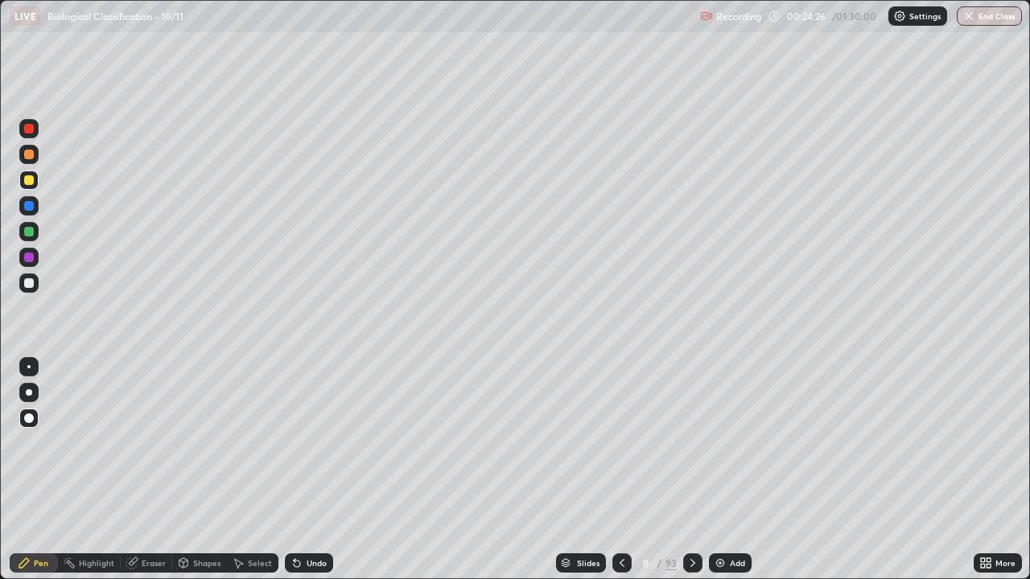
click at [691, 470] on icon at bounding box center [692, 563] width 13 height 13
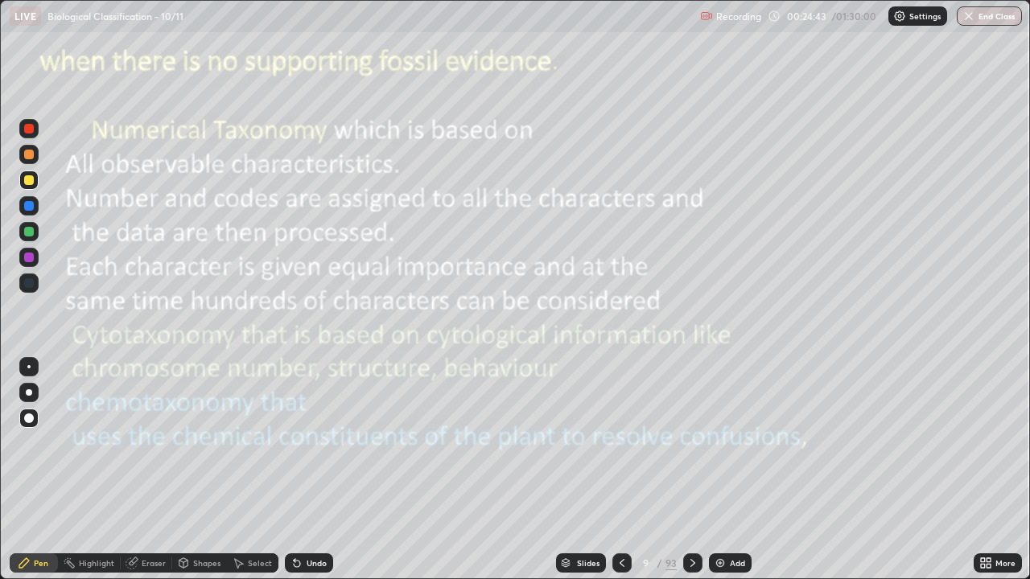
click at [618, 470] on div at bounding box center [621, 563] width 19 height 19
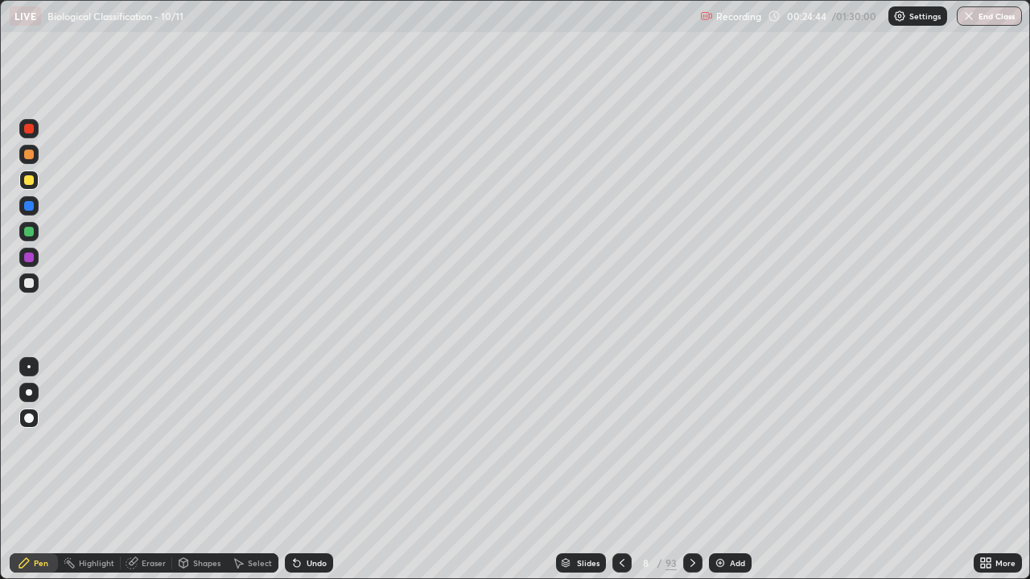
click at [620, 470] on icon at bounding box center [622, 563] width 13 height 13
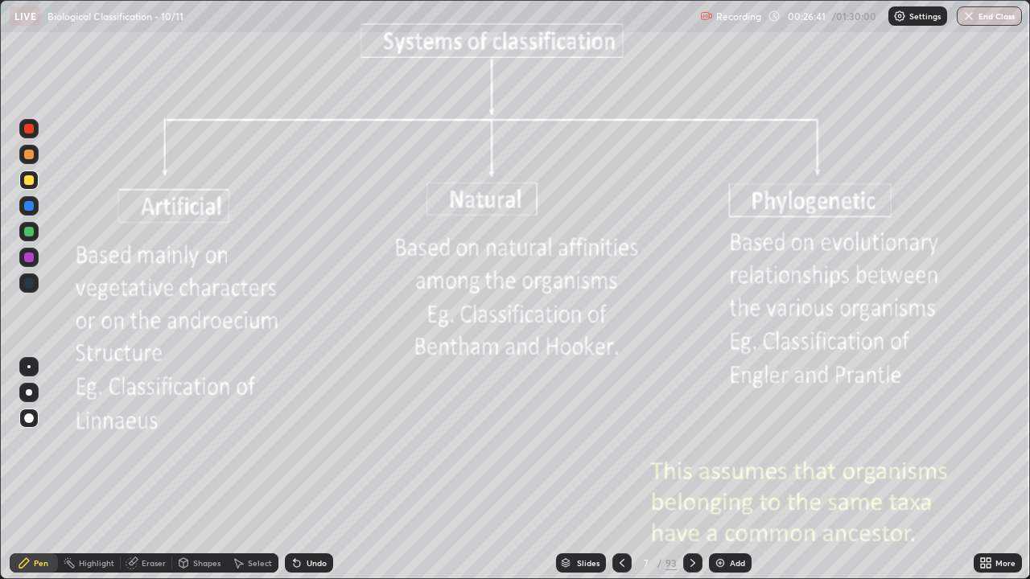
click at [690, 470] on icon at bounding box center [692, 563] width 13 height 13
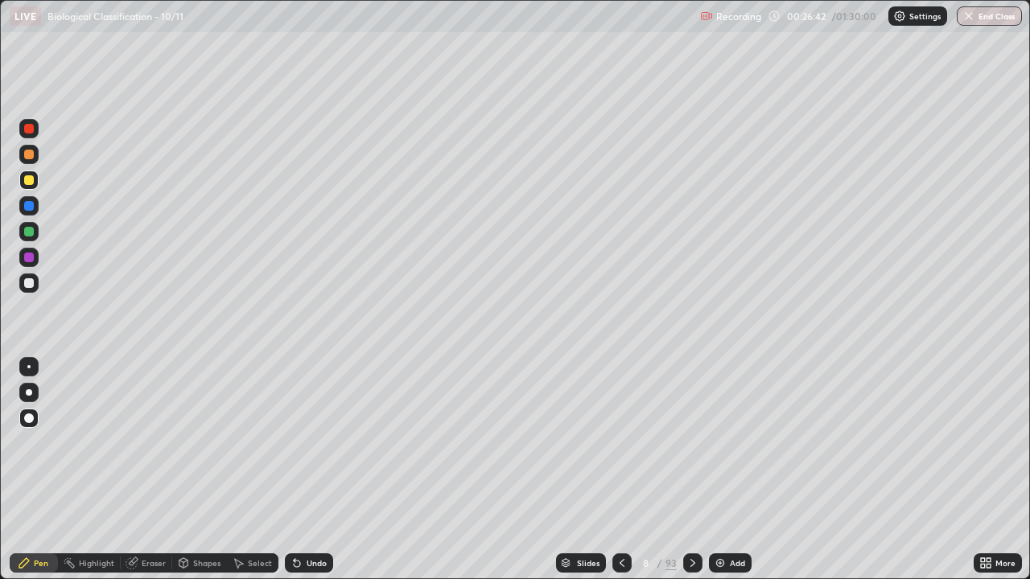
click at [690, 470] on icon at bounding box center [692, 563] width 13 height 13
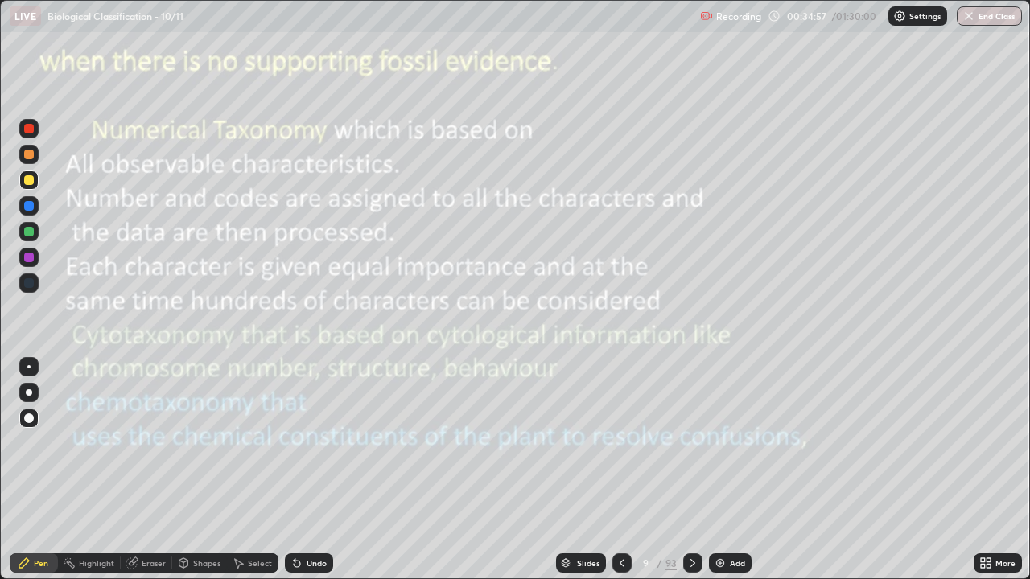
click at [622, 470] on icon at bounding box center [622, 563] width 13 height 13
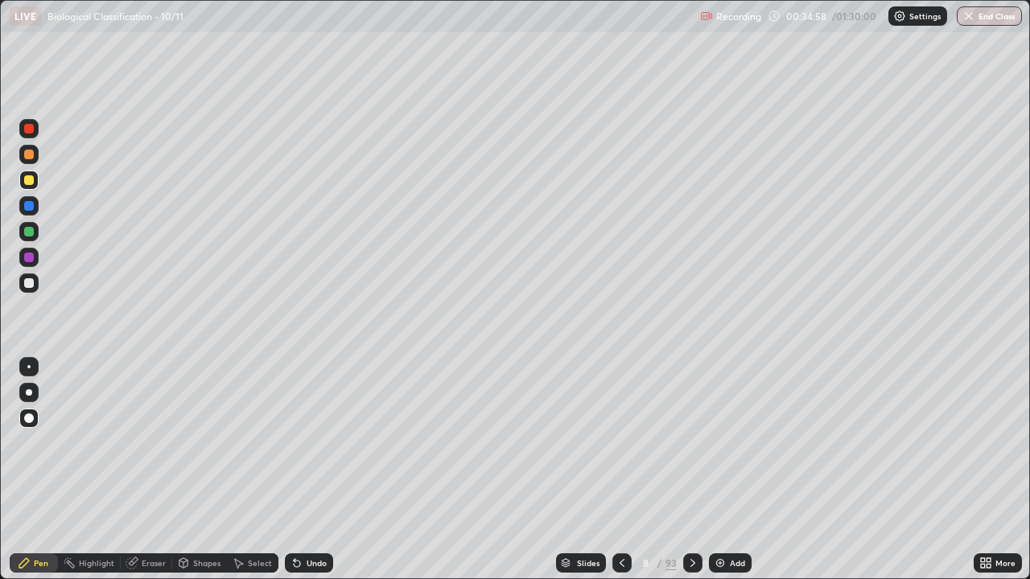
click at [620, 470] on icon at bounding box center [622, 563] width 13 height 13
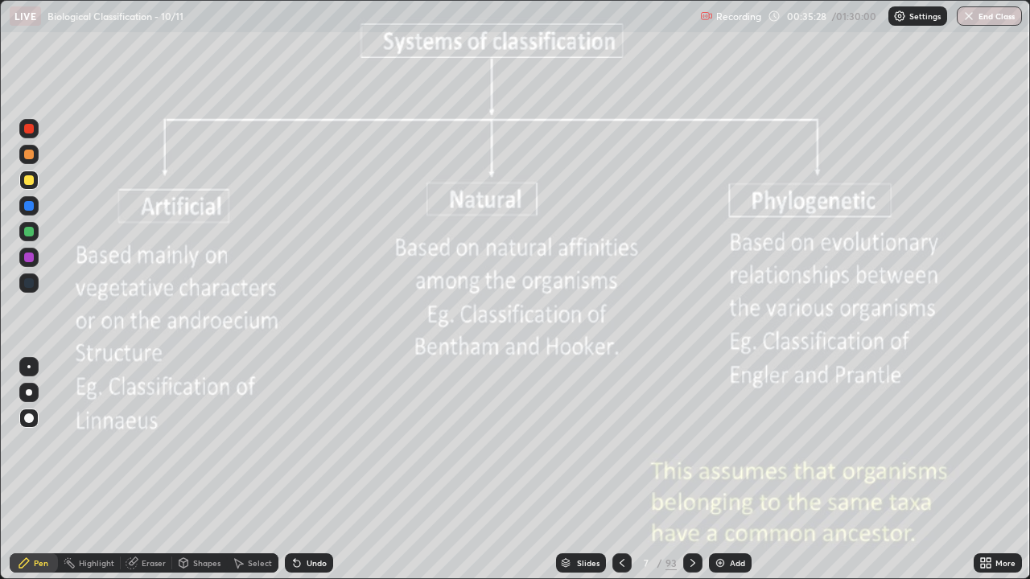
click at [690, 470] on icon at bounding box center [692, 563] width 13 height 13
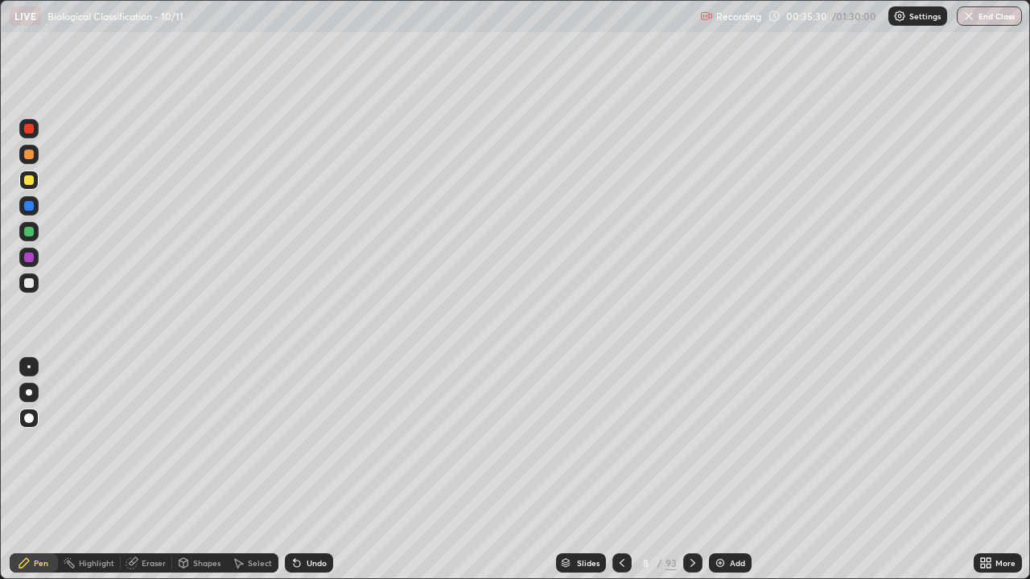
click at [690, 470] on icon at bounding box center [692, 563] width 13 height 13
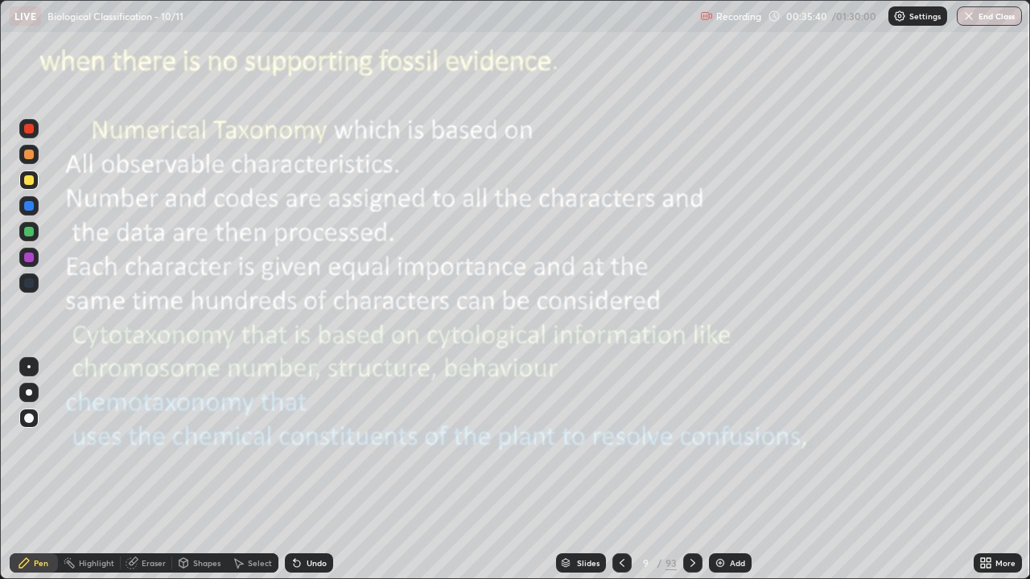
click at [690, 470] on icon at bounding box center [692, 563] width 13 height 13
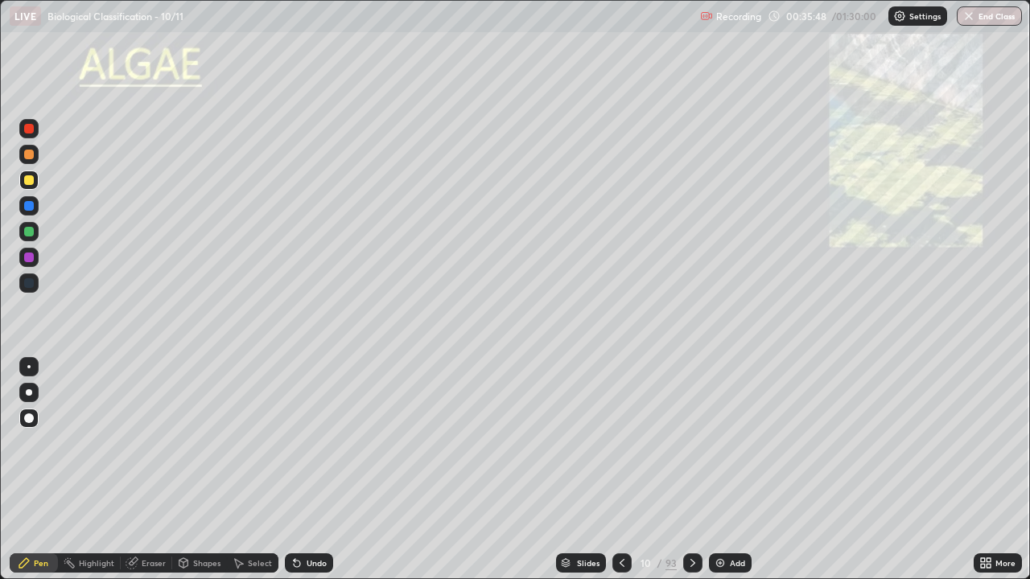
click at [29, 184] on div at bounding box center [29, 180] width 10 height 10
click at [32, 183] on div at bounding box center [29, 180] width 10 height 10
click at [319, 470] on div "Undo" at bounding box center [317, 563] width 20 height 8
click at [308, 470] on div "Undo" at bounding box center [317, 563] width 20 height 8
click at [323, 470] on div "Undo" at bounding box center [317, 563] width 20 height 8
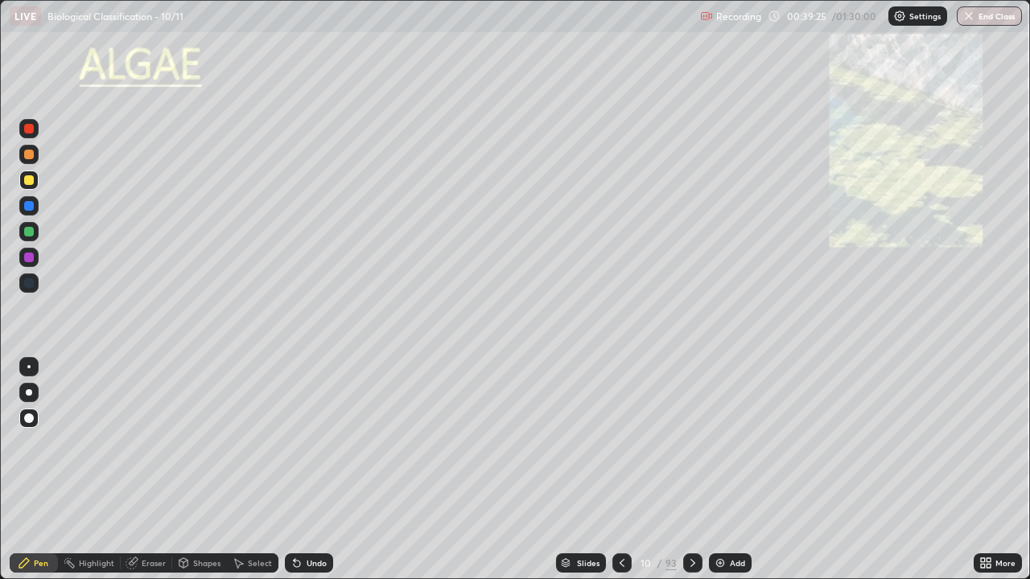
click at [688, 470] on div at bounding box center [692, 563] width 19 height 19
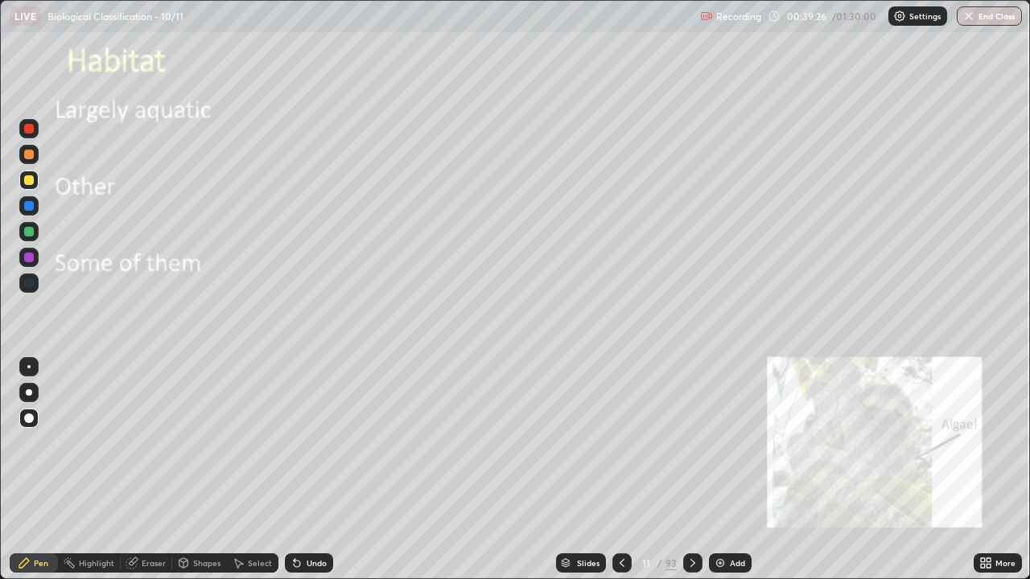
click at [620, 470] on icon at bounding box center [622, 563] width 13 height 13
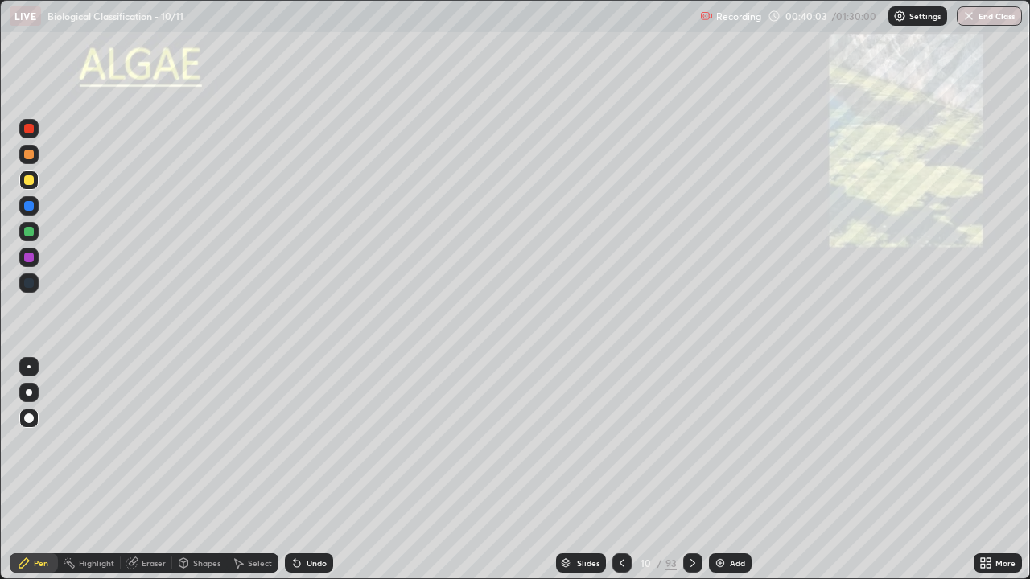
click at [37, 393] on div at bounding box center [28, 392] width 19 height 19
click at [314, 470] on div "Undo" at bounding box center [317, 563] width 20 height 8
click at [313, 470] on div "Undo" at bounding box center [317, 563] width 20 height 8
click at [690, 470] on icon at bounding box center [692, 563] width 13 height 13
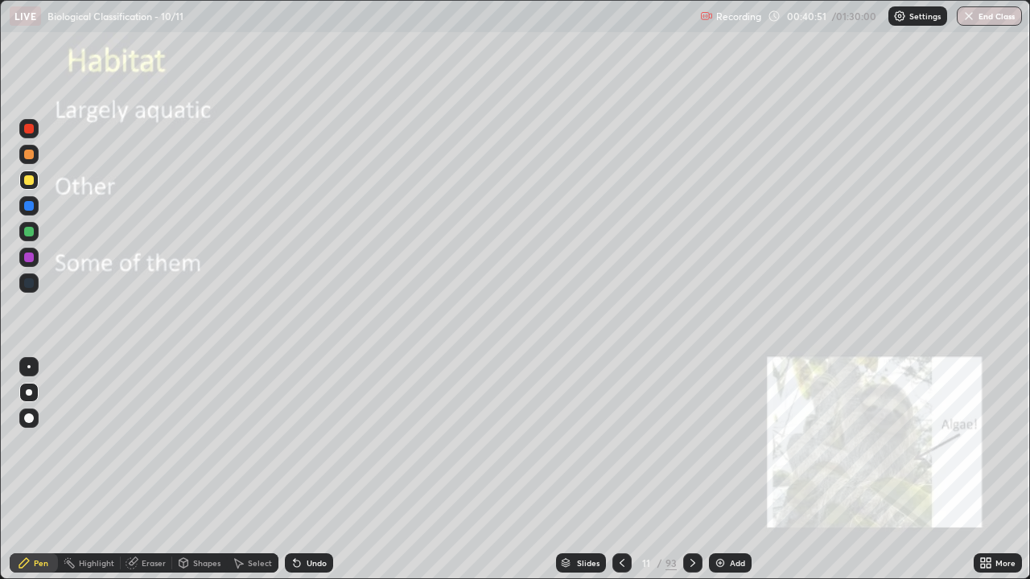
click at [32, 179] on div at bounding box center [29, 180] width 10 height 10
click at [32, 398] on div at bounding box center [28, 392] width 19 height 19
click at [30, 181] on div at bounding box center [29, 180] width 10 height 10
click at [690, 470] on icon at bounding box center [692, 563] width 13 height 13
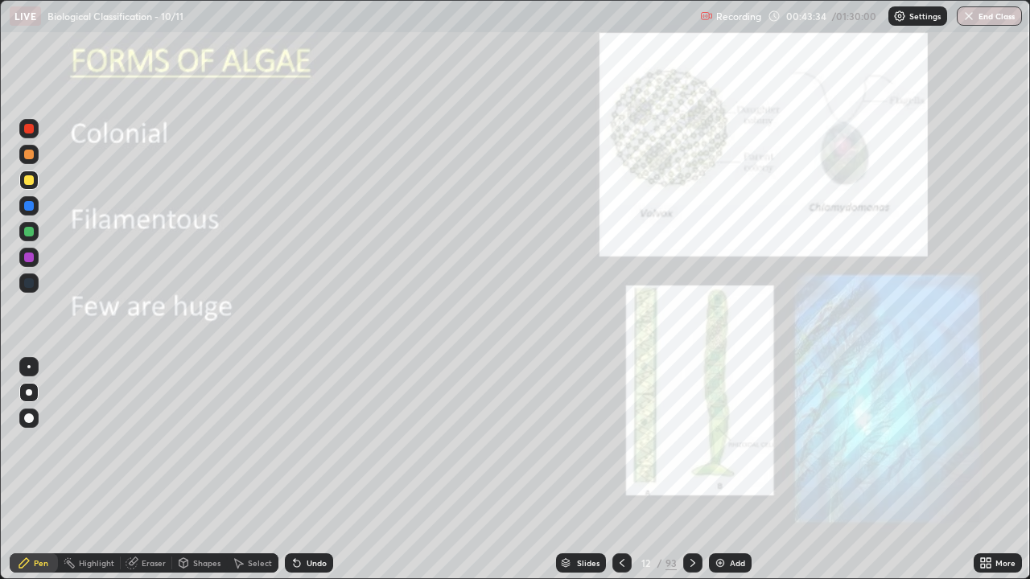
click at [31, 182] on div at bounding box center [29, 180] width 10 height 10
click at [313, 470] on div "Undo" at bounding box center [317, 563] width 20 height 8
click at [29, 182] on div at bounding box center [29, 180] width 10 height 10
click at [144, 470] on div "Eraser" at bounding box center [146, 563] width 51 height 19
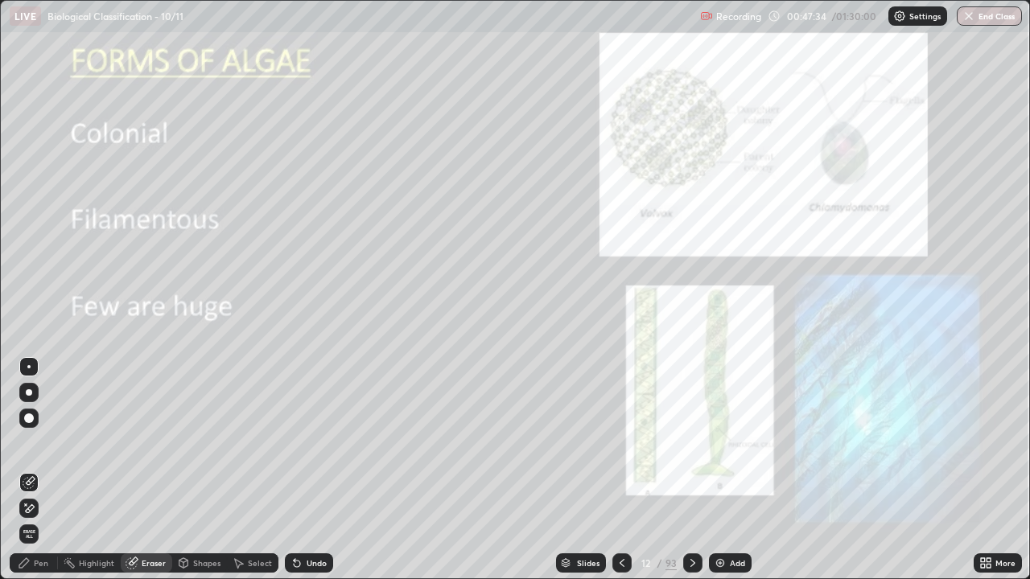
click at [31, 470] on icon at bounding box center [29, 509] width 13 height 14
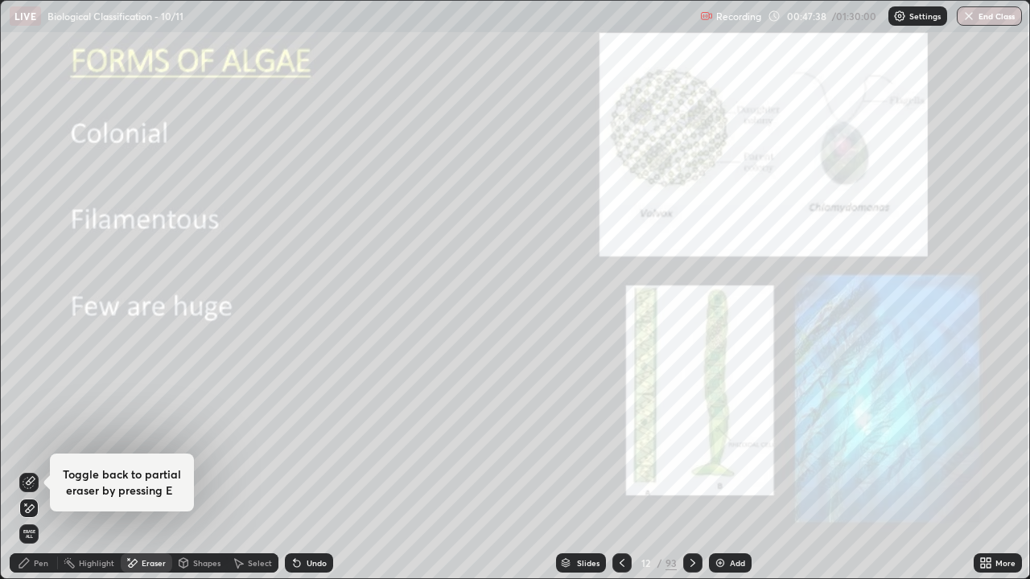
click at [43, 470] on div "Pen" at bounding box center [41, 563] width 14 height 8
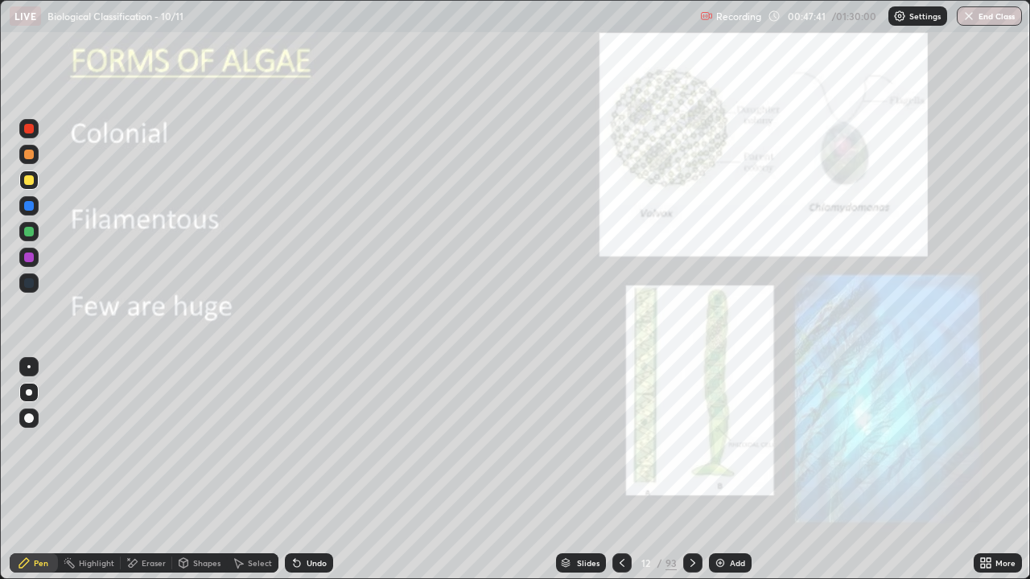
click at [690, 470] on icon at bounding box center [692, 563] width 13 height 13
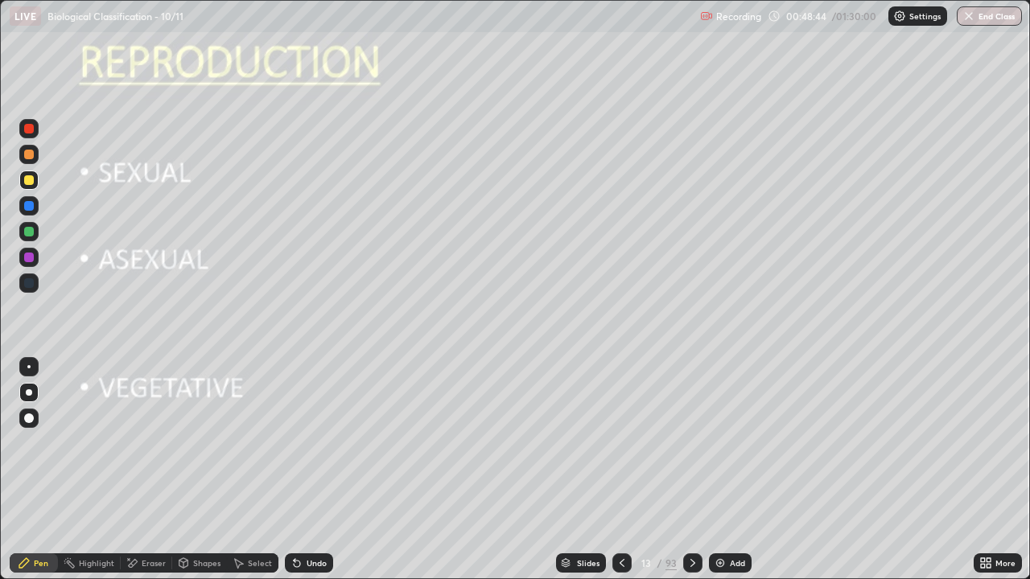
click at [30, 182] on div at bounding box center [29, 180] width 10 height 10
click at [37, 414] on div at bounding box center [28, 418] width 19 height 19
click at [32, 229] on div at bounding box center [29, 232] width 10 height 10
click at [30, 187] on div at bounding box center [28, 180] width 19 height 19
click at [690, 470] on icon at bounding box center [692, 563] width 13 height 13
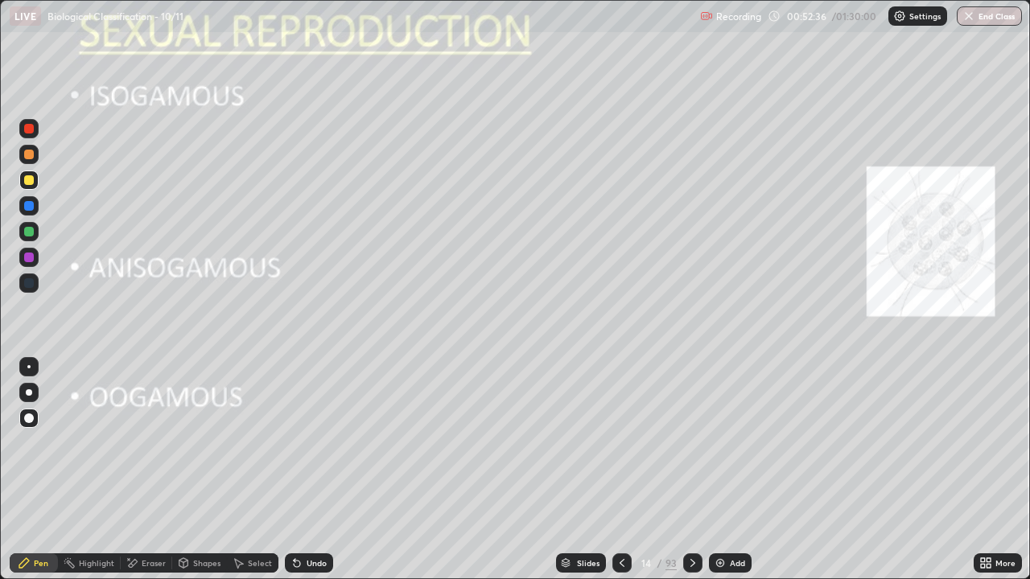
click at [35, 183] on div at bounding box center [28, 180] width 19 height 19
click at [33, 157] on div at bounding box center [28, 154] width 19 height 19
click at [26, 182] on div at bounding box center [29, 180] width 10 height 10
click at [37, 232] on div at bounding box center [28, 231] width 19 height 19
click at [29, 393] on div at bounding box center [29, 392] width 6 height 6
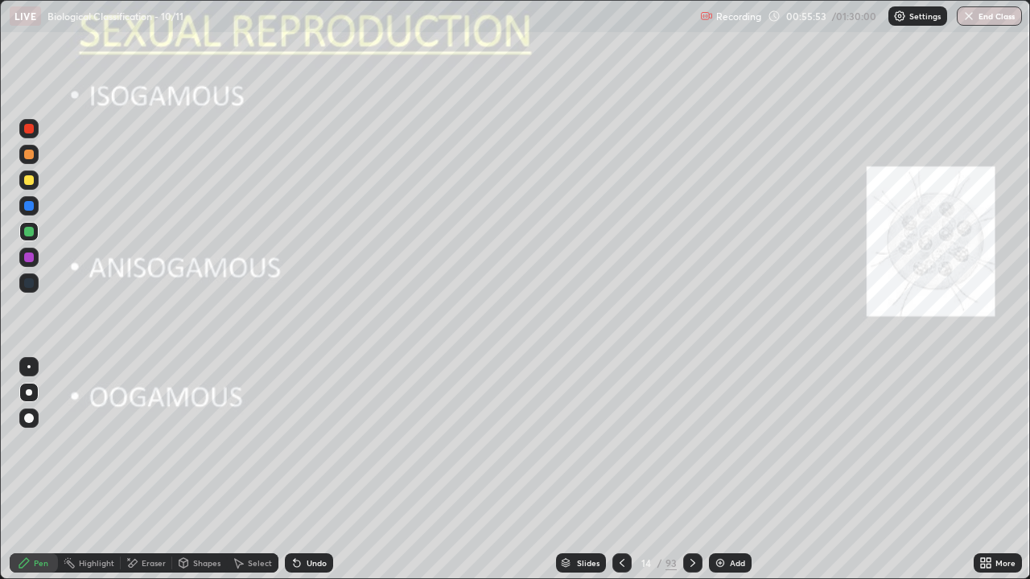
click at [30, 180] on div at bounding box center [29, 180] width 10 height 10
click at [319, 470] on div "Undo" at bounding box center [309, 563] width 48 height 19
click at [318, 470] on div "Undo" at bounding box center [309, 563] width 48 height 19
click at [31, 232] on div at bounding box center [29, 232] width 10 height 10
click at [997, 470] on div "More" at bounding box center [1005, 563] width 20 height 8
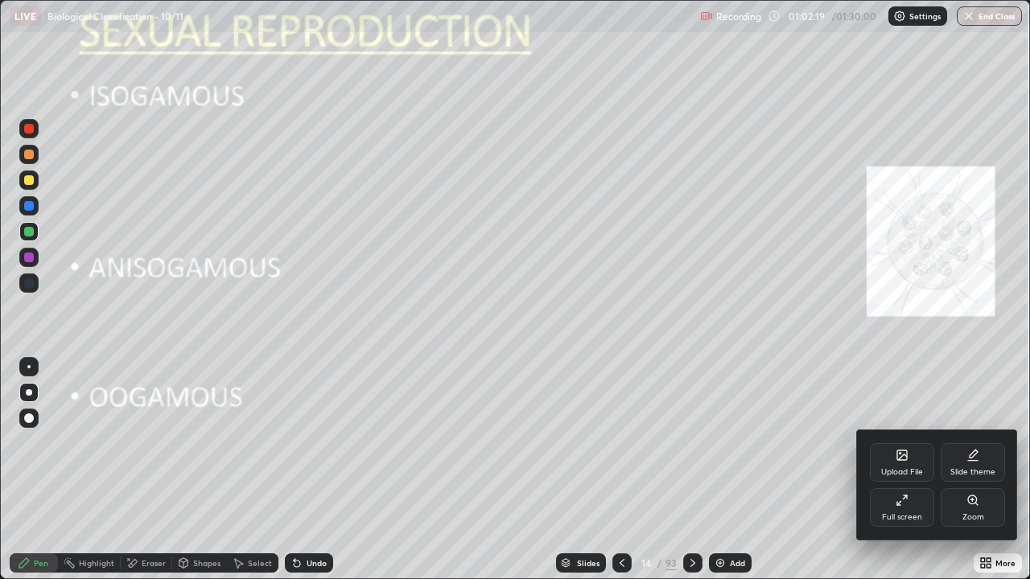
click at [918, 470] on div "Full screen" at bounding box center [902, 507] width 64 height 39
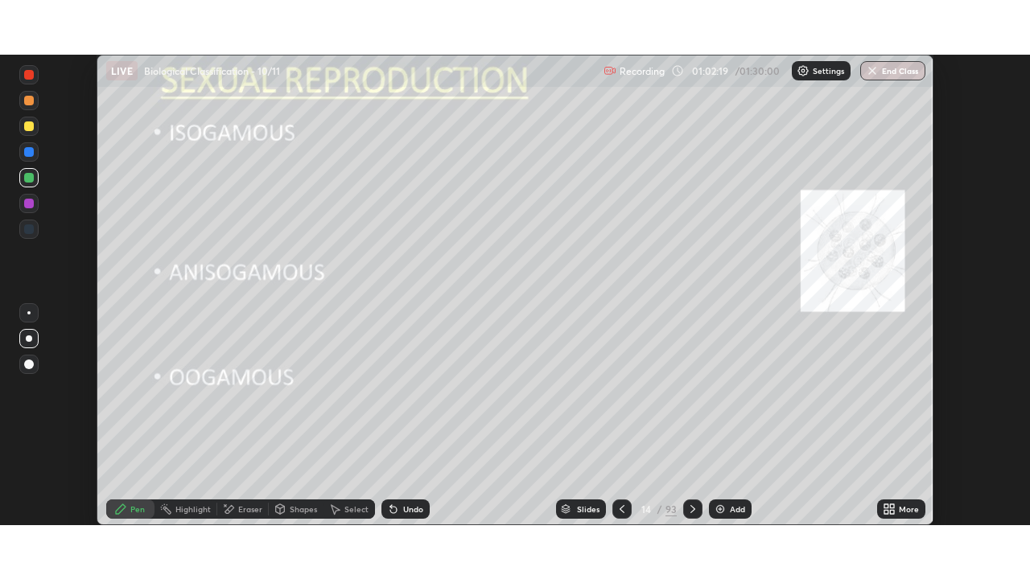
scroll to position [79991, 79432]
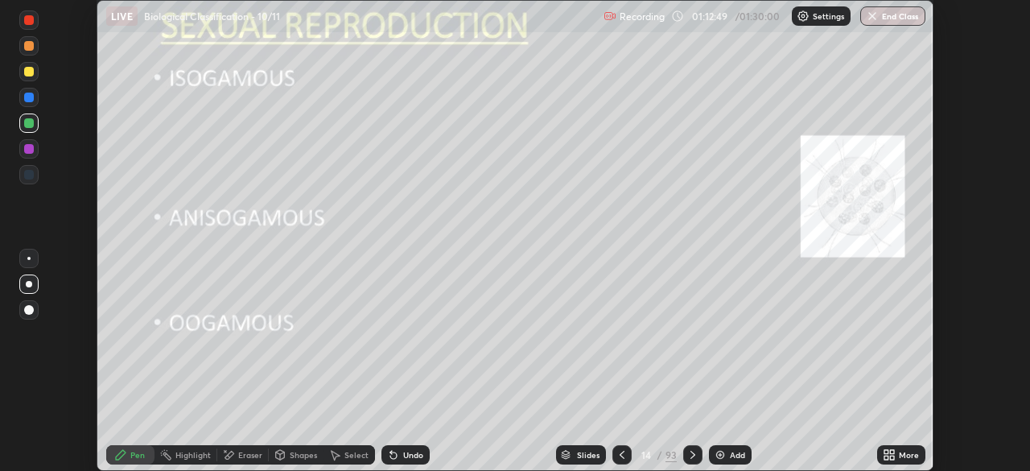
click at [887, 450] on icon at bounding box center [886, 452] width 4 height 4
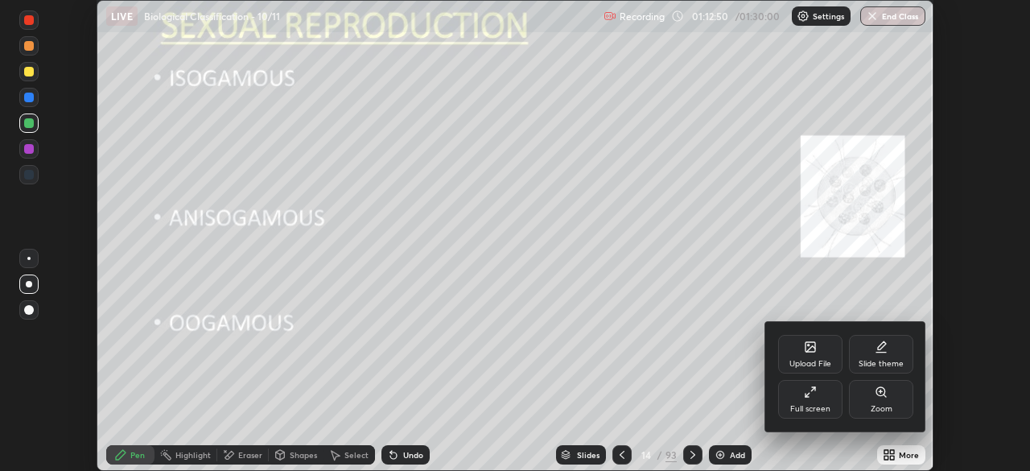
click at [806, 400] on div "Full screen" at bounding box center [810, 399] width 64 height 39
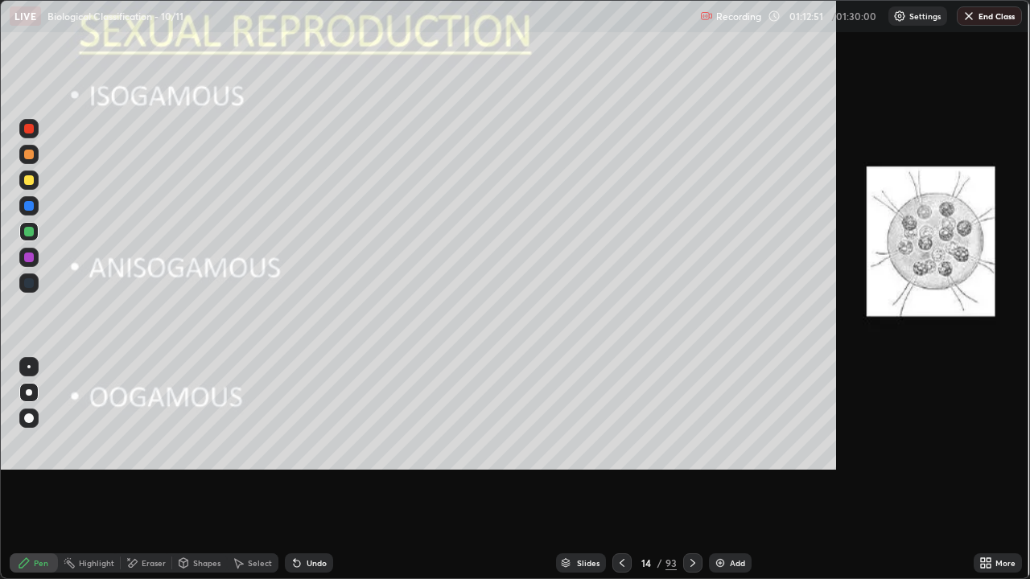
scroll to position [579, 1030]
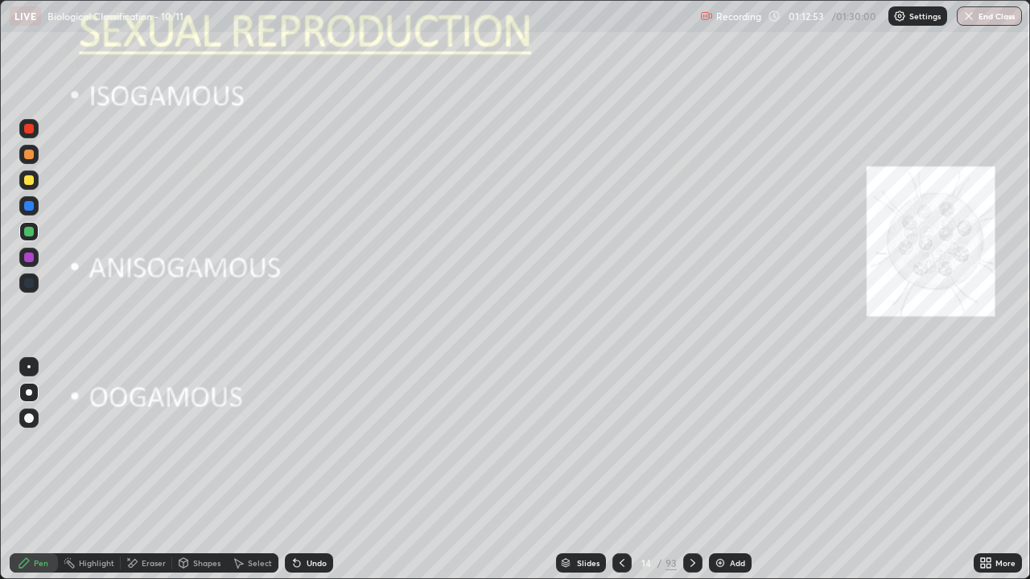
click at [692, 470] on icon at bounding box center [692, 563] width 13 height 13
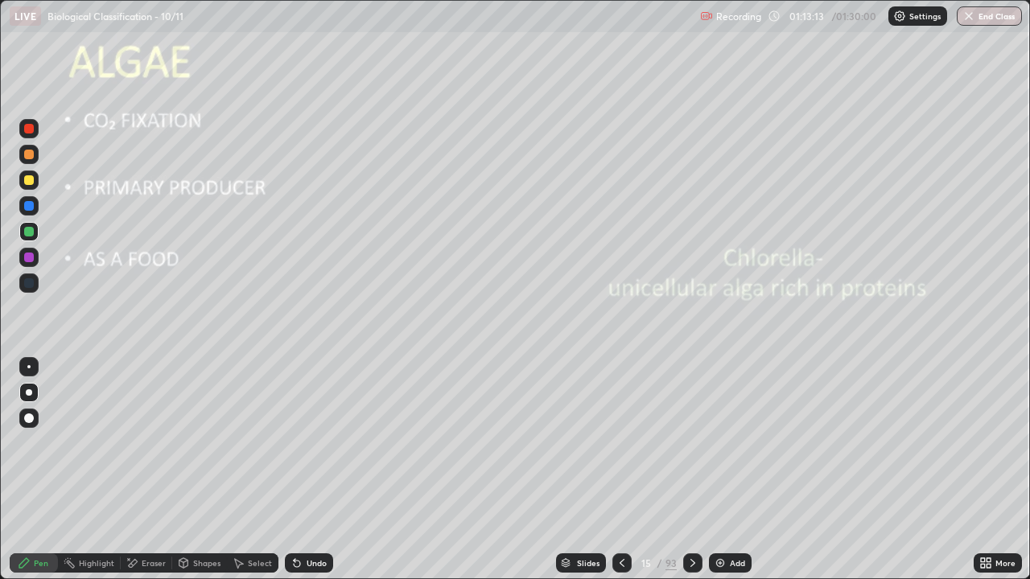
click at [29, 181] on div at bounding box center [29, 180] width 10 height 10
click at [307, 470] on div "Undo" at bounding box center [317, 563] width 20 height 8
click at [311, 470] on div "Undo" at bounding box center [317, 563] width 20 height 8
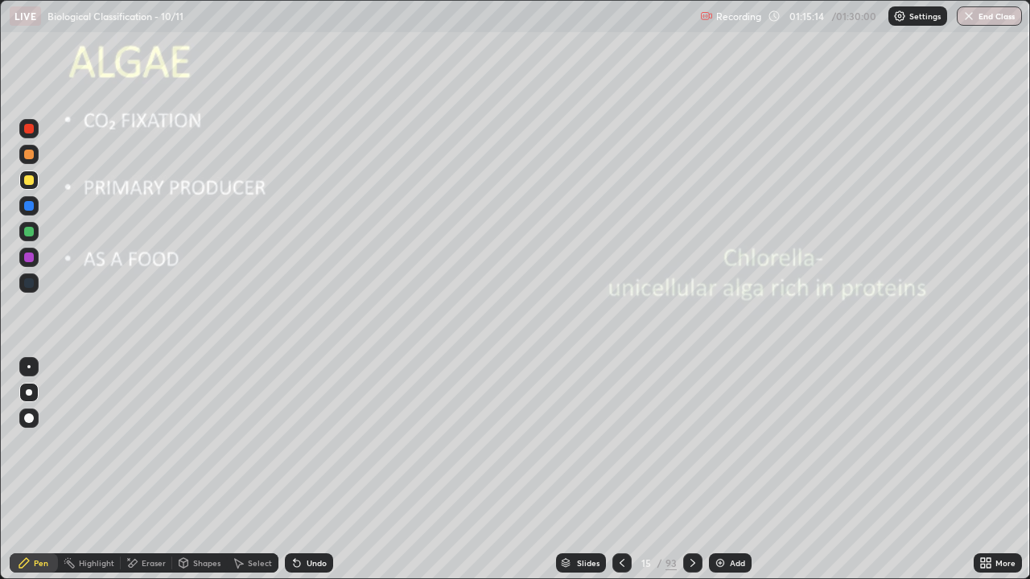
click at [307, 470] on div "Undo" at bounding box center [317, 563] width 20 height 8
click at [311, 470] on div "Undo" at bounding box center [317, 563] width 20 height 8
click at [314, 470] on div "Undo" at bounding box center [317, 563] width 20 height 8
click at [319, 470] on div "Undo" at bounding box center [317, 563] width 20 height 8
click at [979, 16] on button "End Class" at bounding box center [989, 15] width 65 height 19
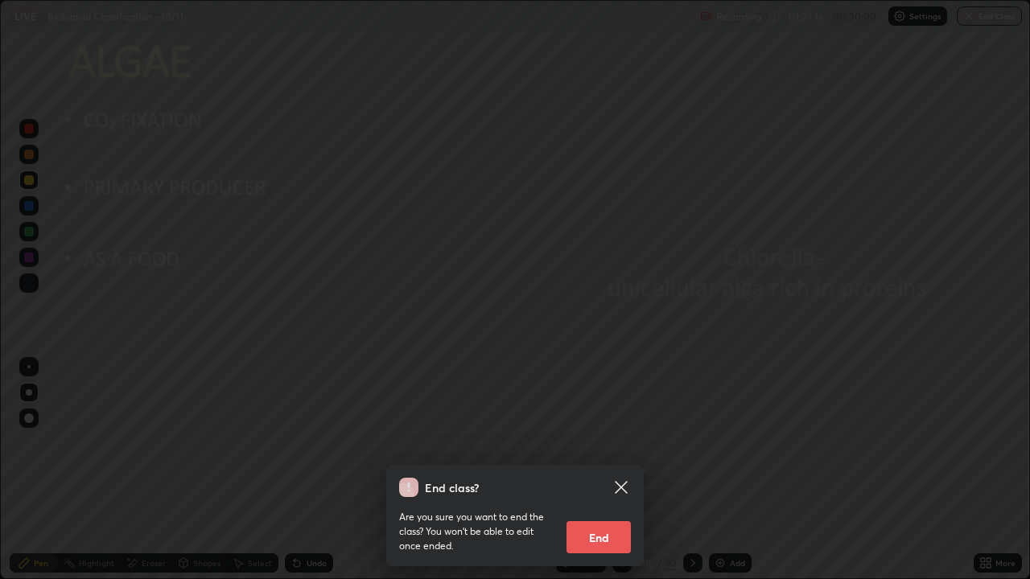
click at [596, 470] on button "End" at bounding box center [598, 537] width 64 height 32
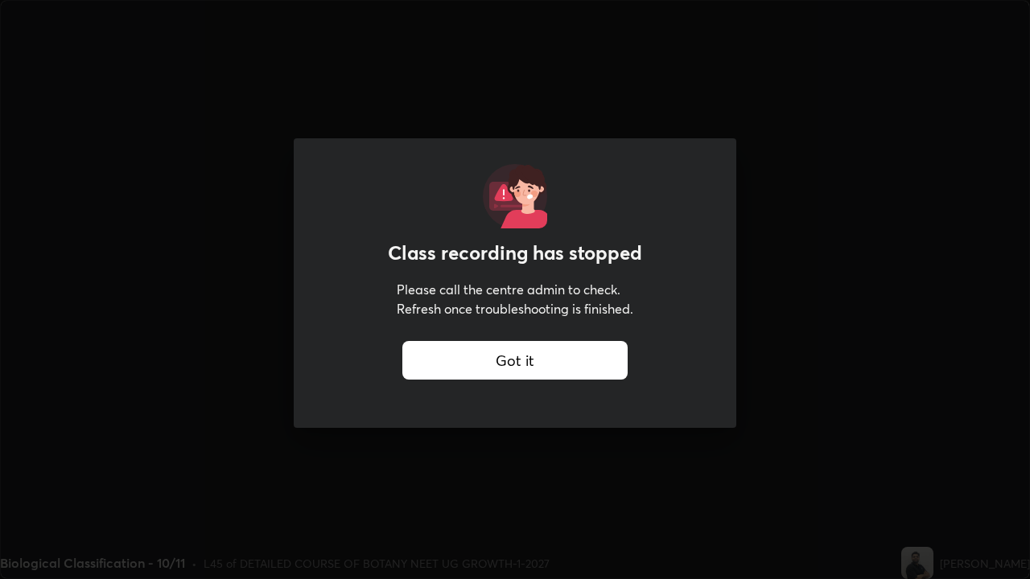
click at [259, 349] on div "Class recording has stopped Please call the centre admin to check. Refresh once…" at bounding box center [515, 289] width 1030 height 579
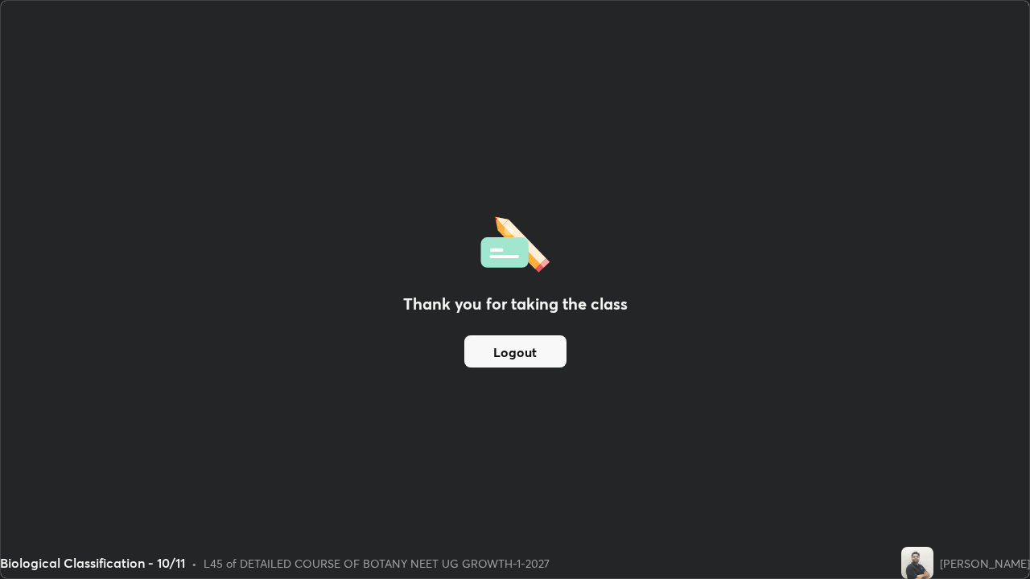
click at [533, 348] on button "Logout" at bounding box center [515, 352] width 102 height 32
